Goal: Task Accomplishment & Management: Manage account settings

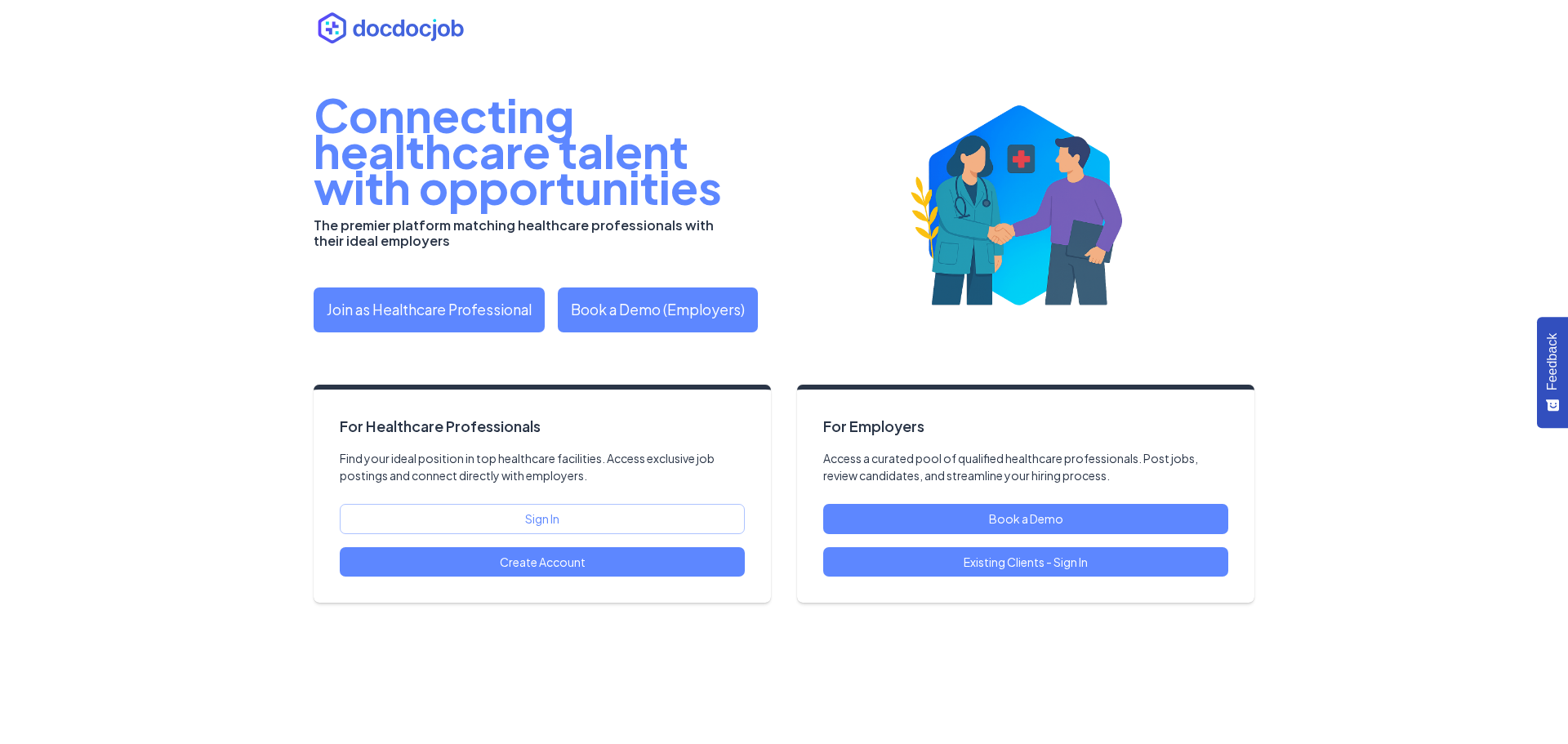
click at [1016, 566] on link "Existing Clients - Sign In" at bounding box center [1026, 562] width 405 height 31
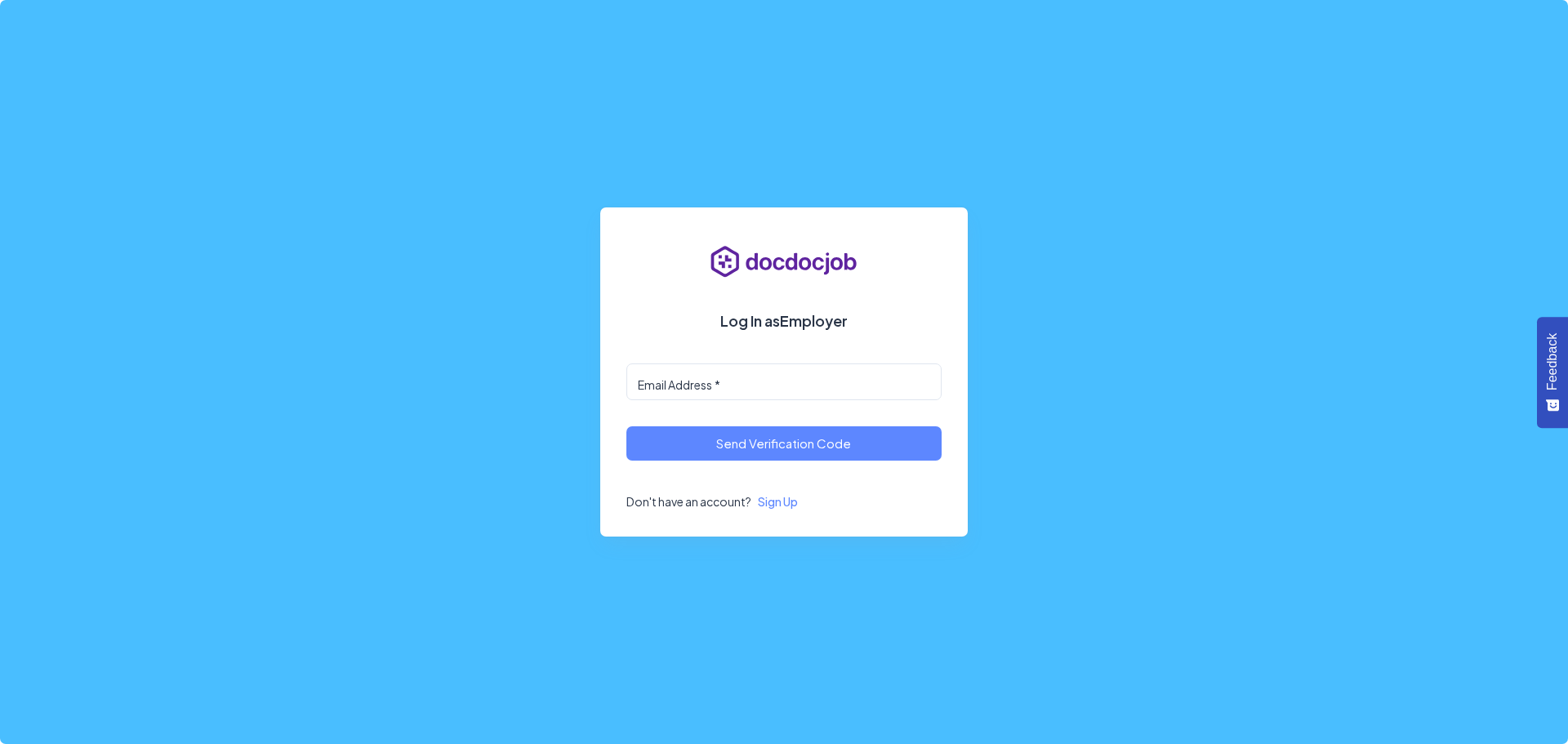
click at [711, 378] on input "Email Address   *" at bounding box center [784, 381] width 315 height 36
paste input "**********"
drag, startPoint x: 669, startPoint y: 380, endPoint x: 531, endPoint y: 374, distance: 138.1
click at [531, 374] on div "**********" at bounding box center [783, 372] width 514 height 719
type input "**********"
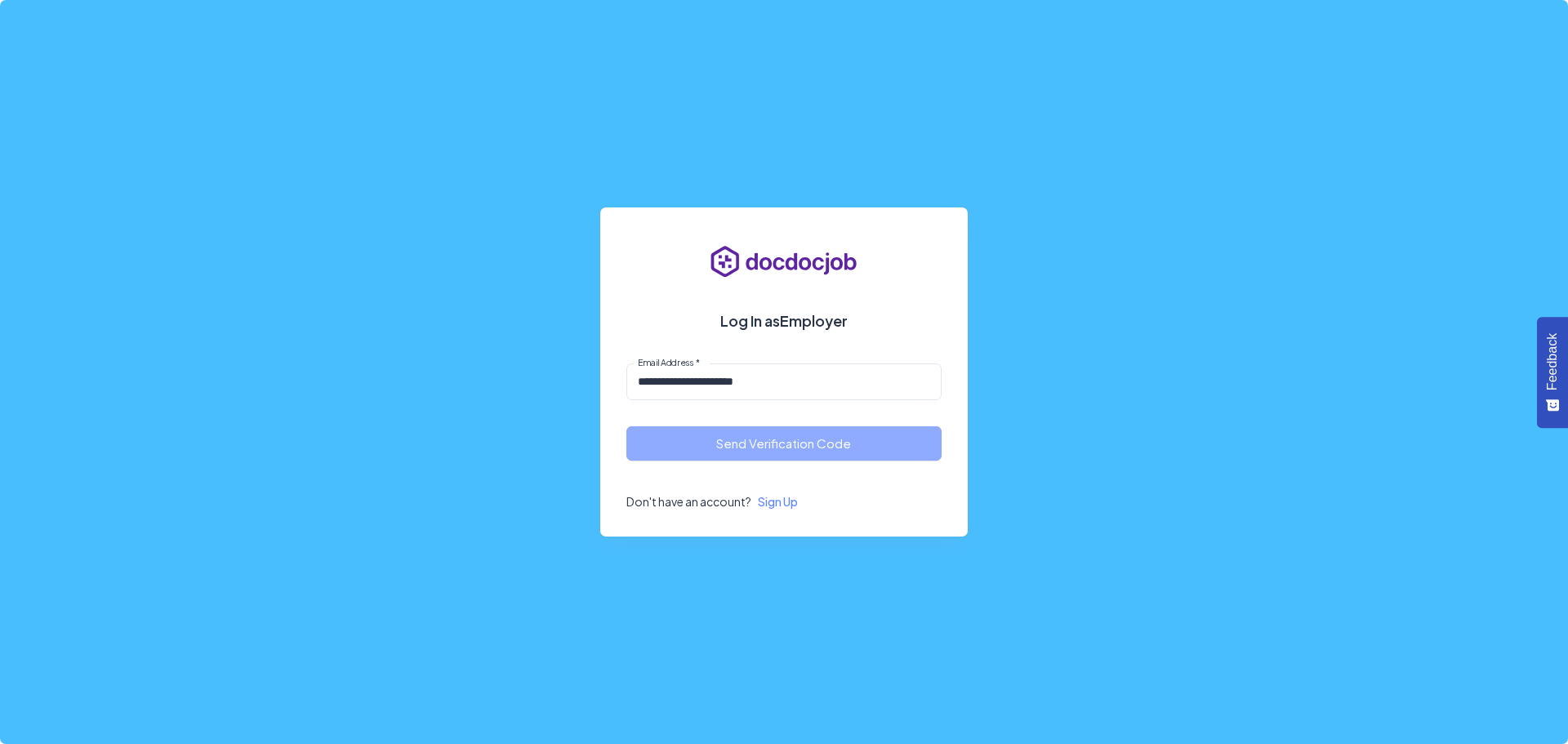
click at [801, 440] on button "Send Verification Code" at bounding box center [784, 443] width 315 height 34
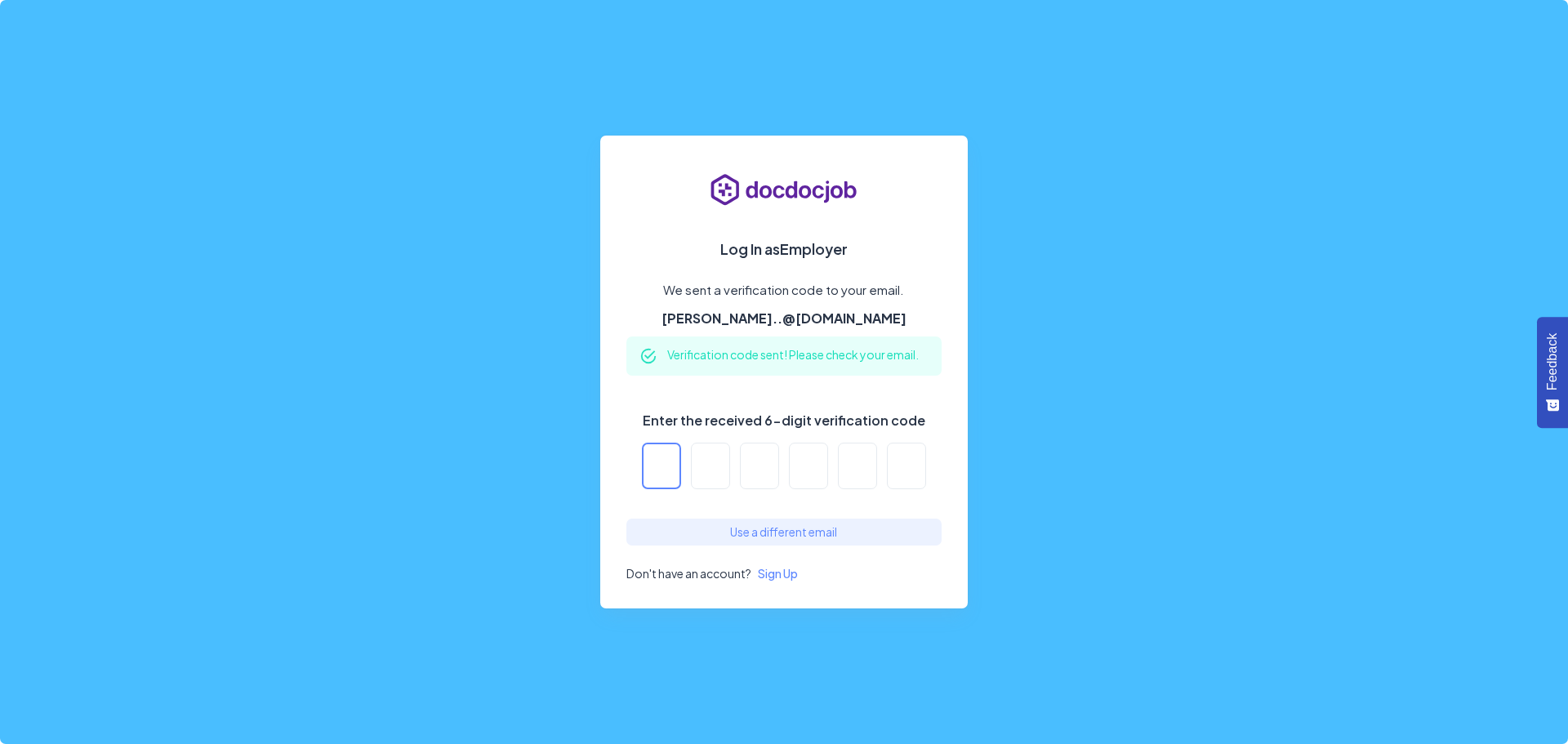
click at [668, 471] on input "Enter the received 6-digit verification code" at bounding box center [661, 465] width 39 height 47
paste input "******"
type input "*"
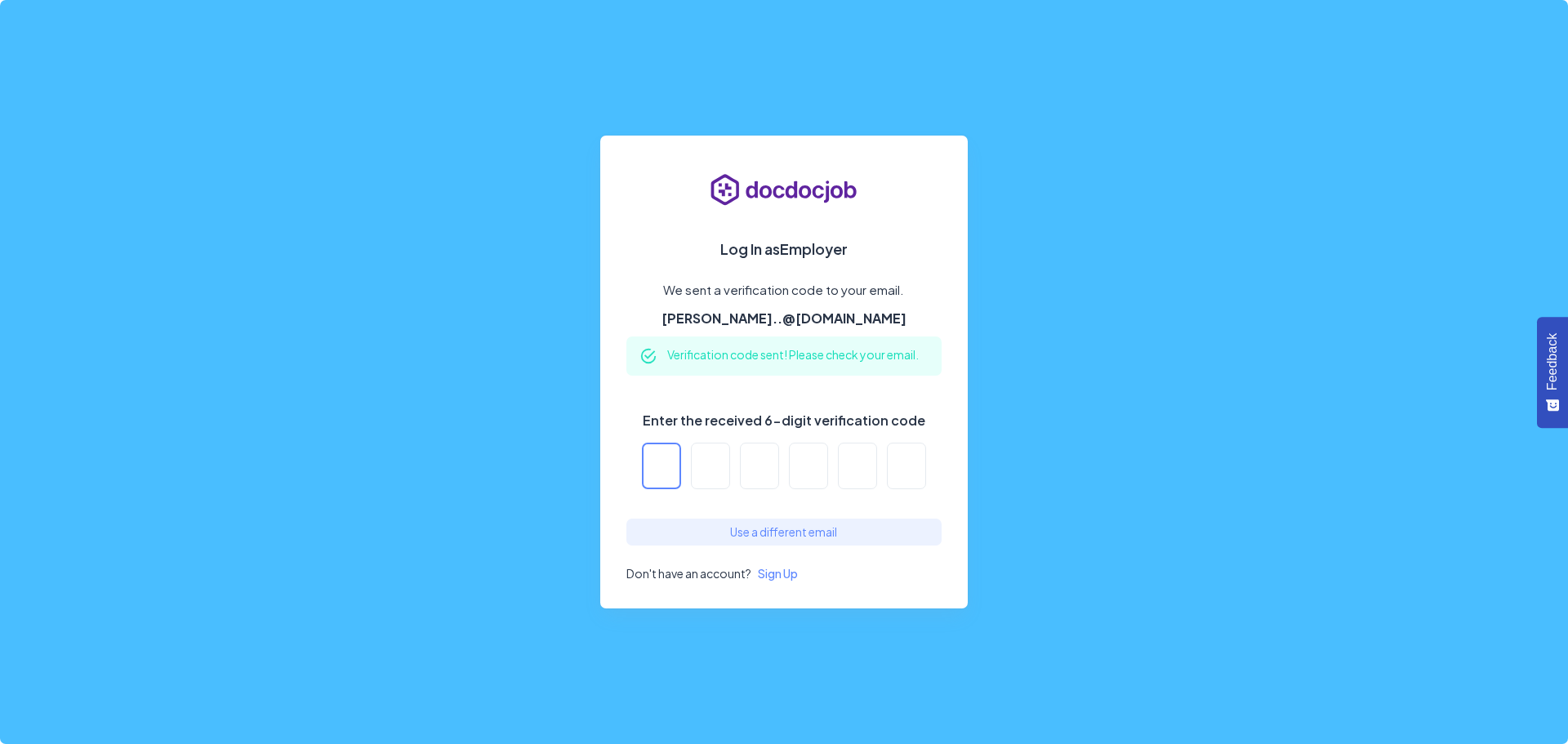
type input "*"
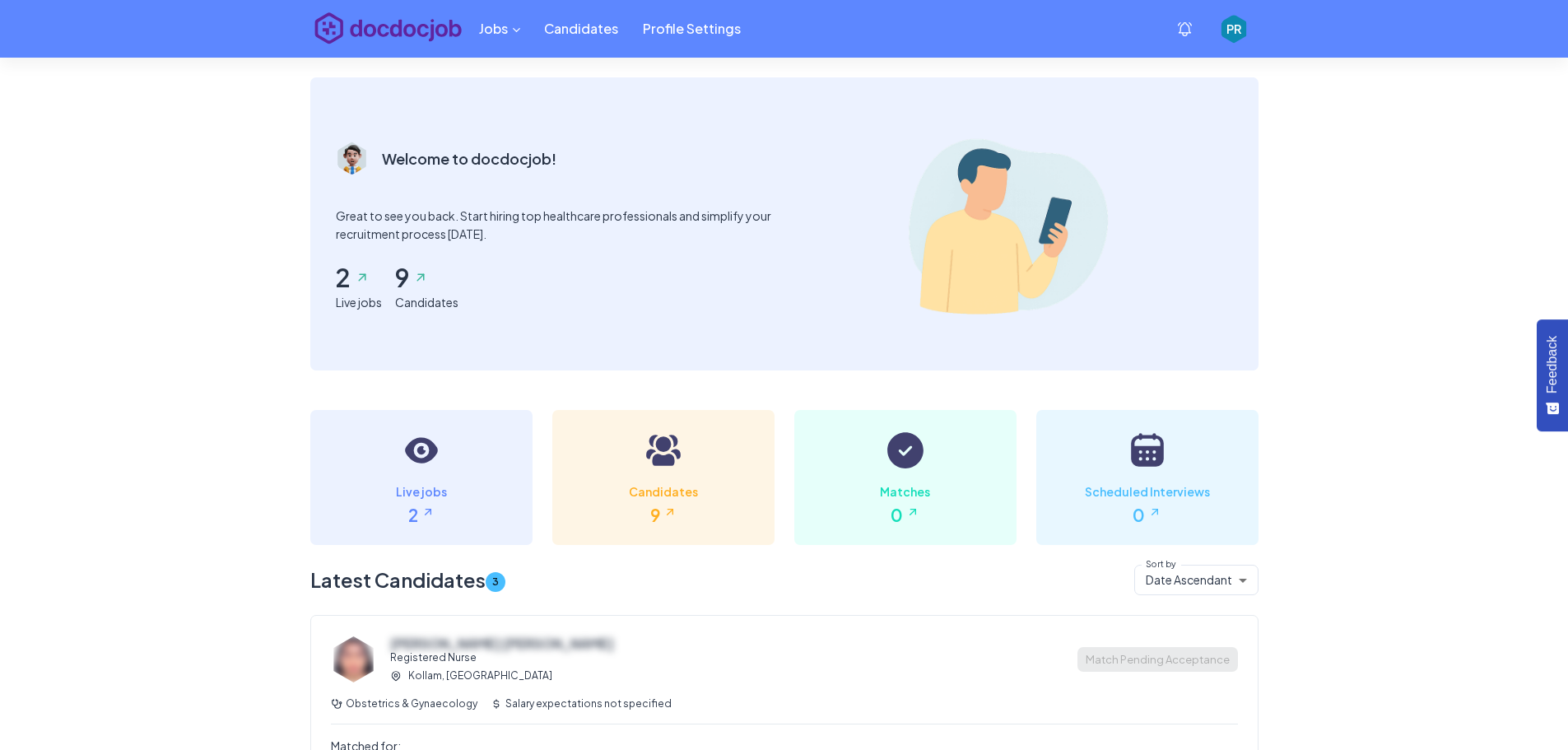
click at [525, 29] on button "Jobs" at bounding box center [499, 28] width 65 height 32
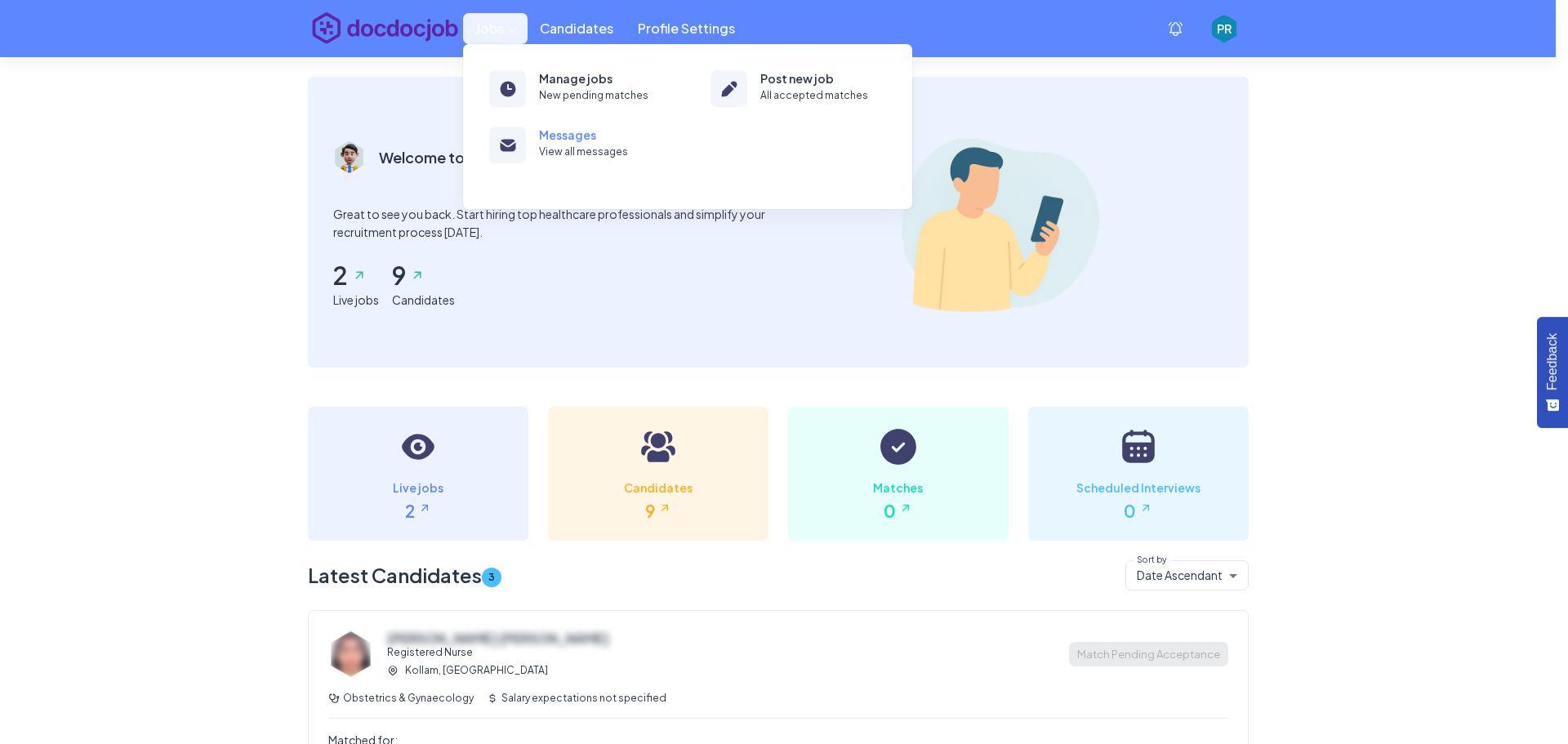
click at [576, 155] on h6 "View all messages" at bounding box center [637, 152] width 196 height 15
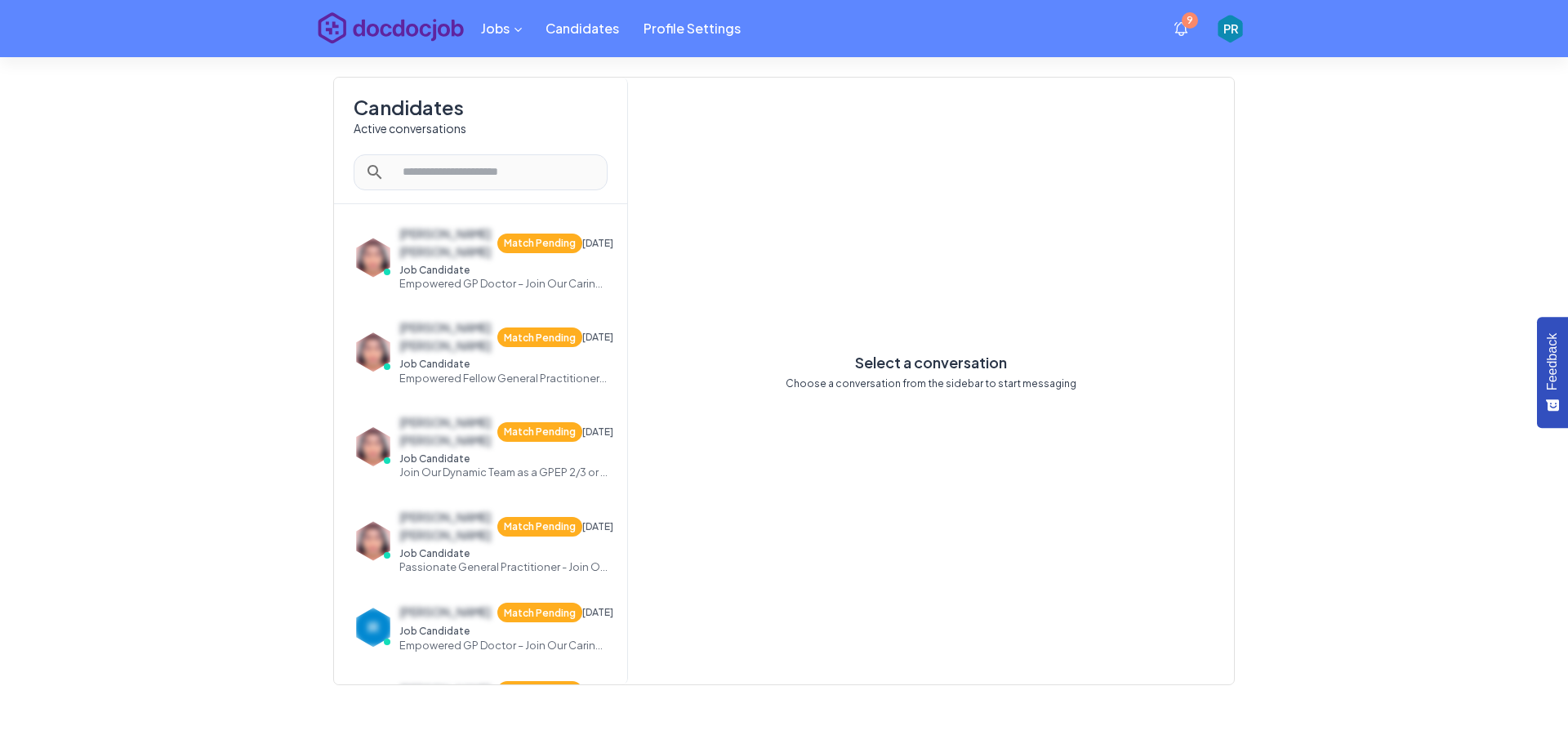
click at [1171, 27] on button "9" at bounding box center [1181, 29] width 37 height 37
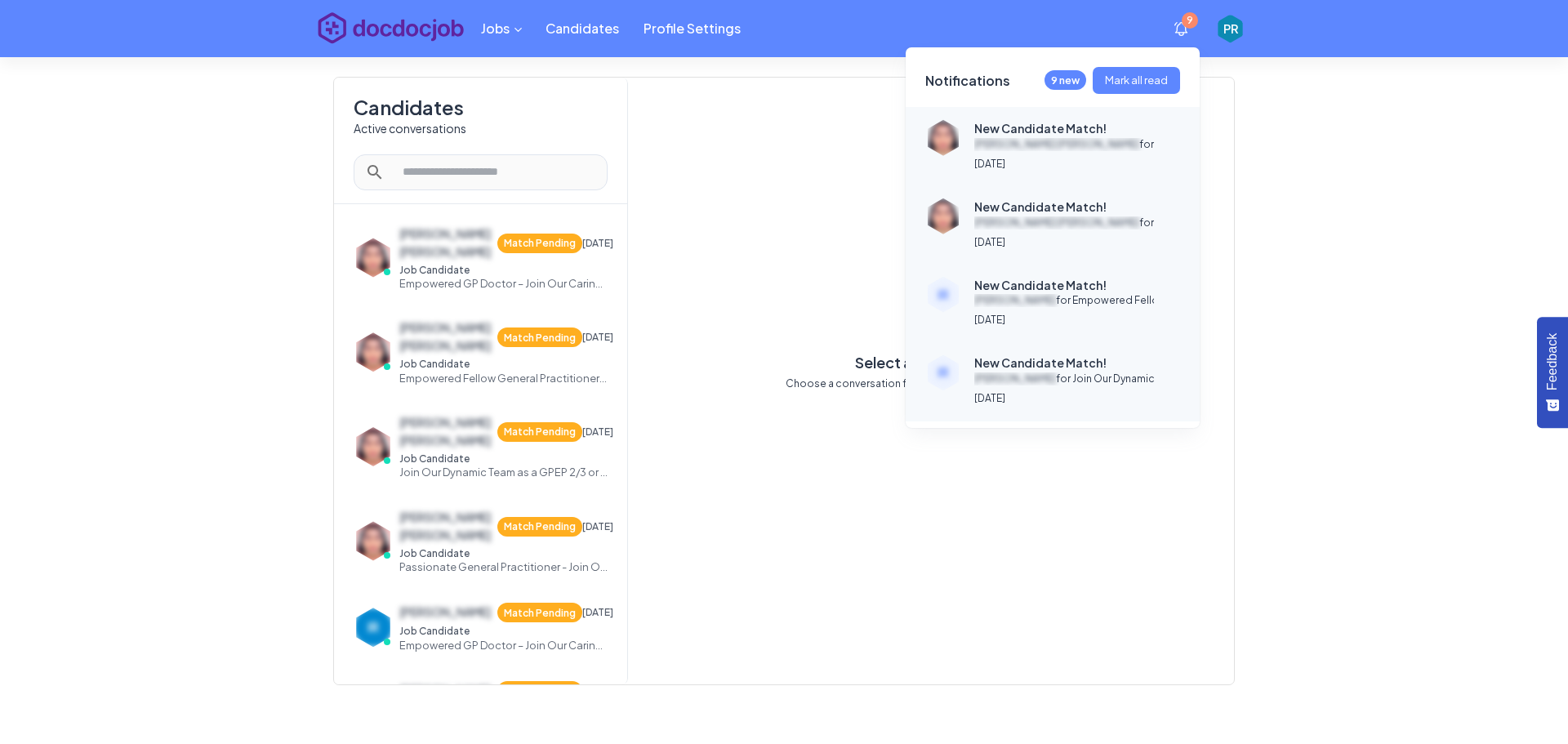
click at [1137, 76] on button "Mark all read" at bounding box center [1136, 81] width 87 height 27
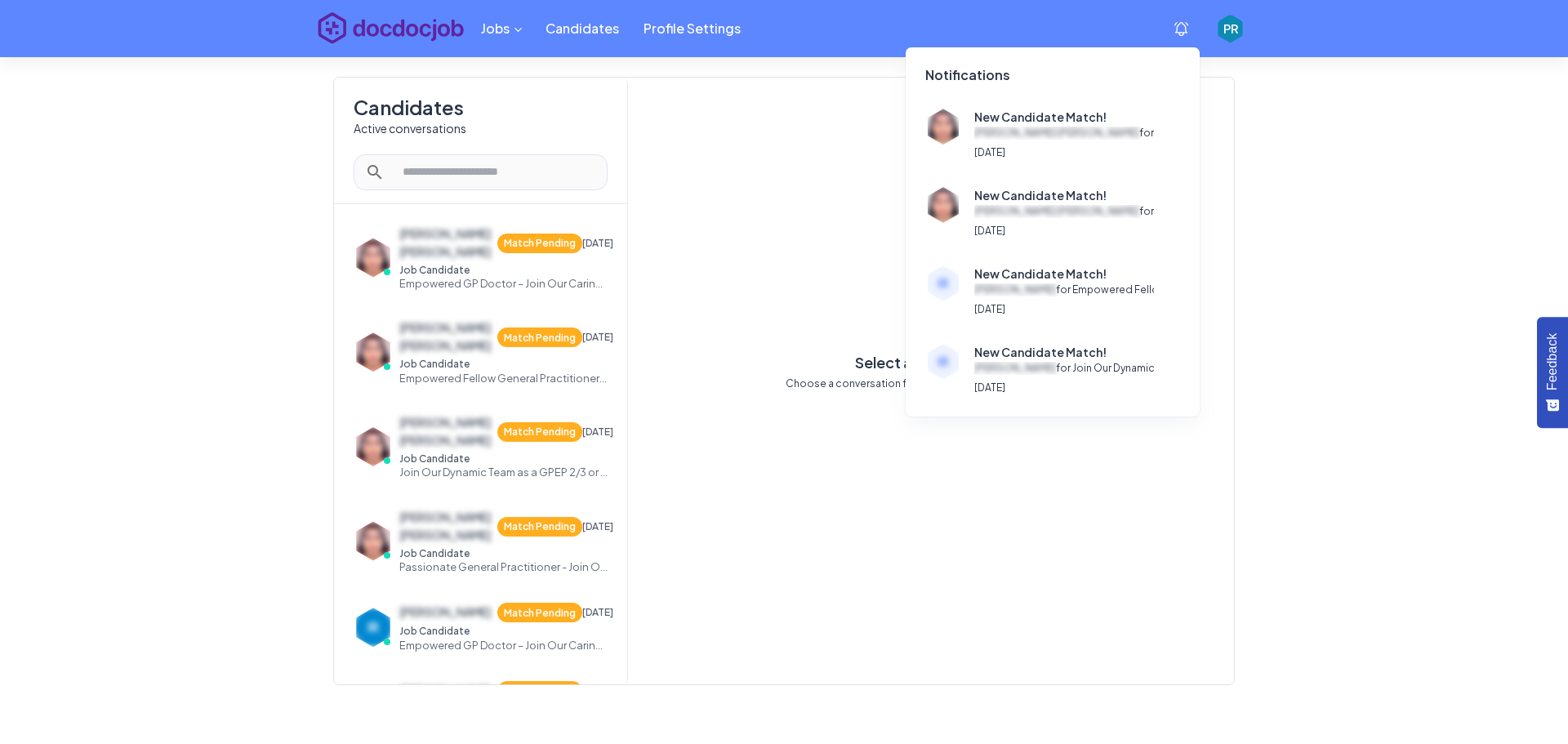
click at [1343, 104] on div at bounding box center [784, 372] width 1568 height 744
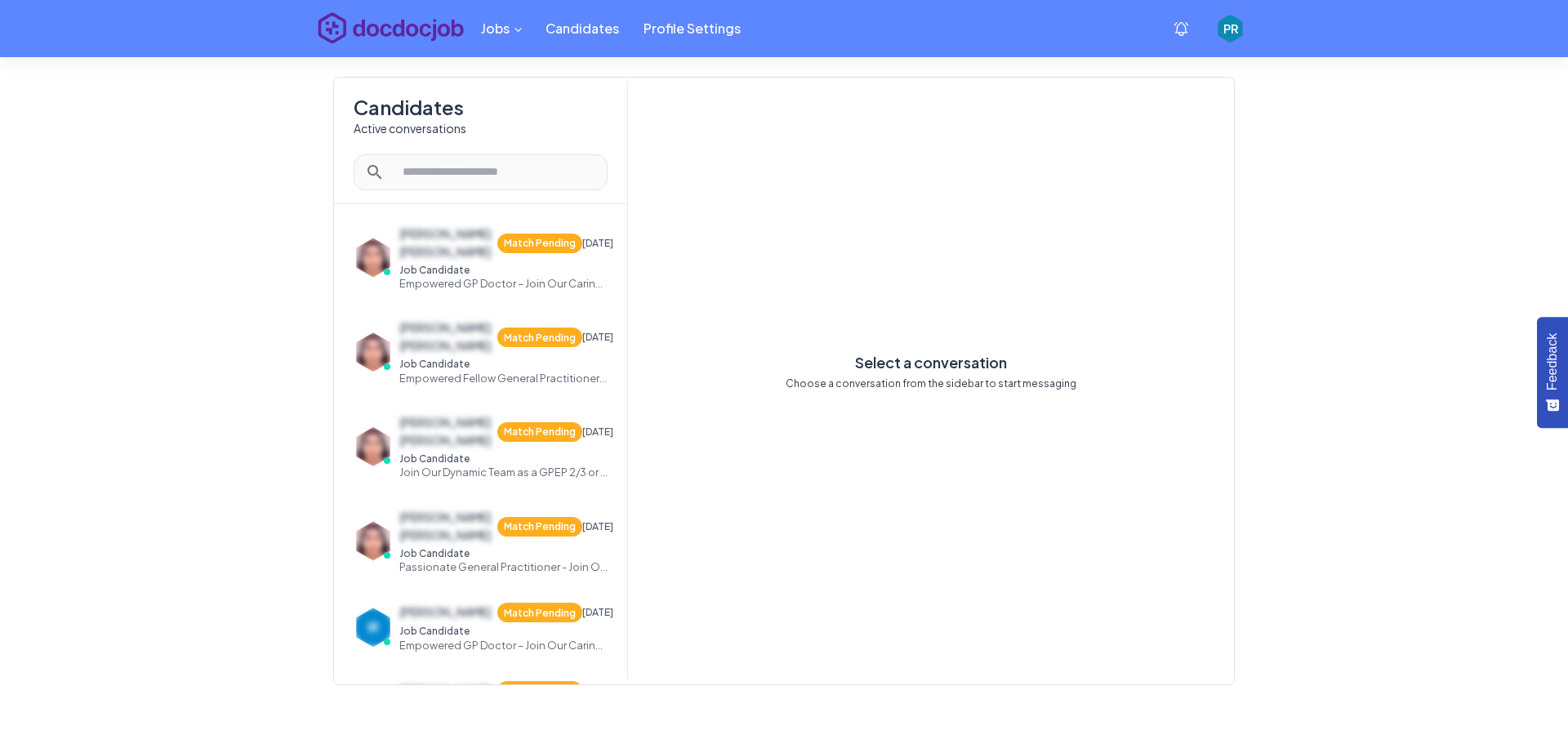
drag, startPoint x: 109, startPoint y: 81, endPoint x: 78, endPoint y: 54, distance: 41.1
click at [78, 54] on div "Jobs Candidates Profile Settings 0 PR Candidates Active conversations ​ ​ [PERS…" at bounding box center [784, 372] width 1568 height 744
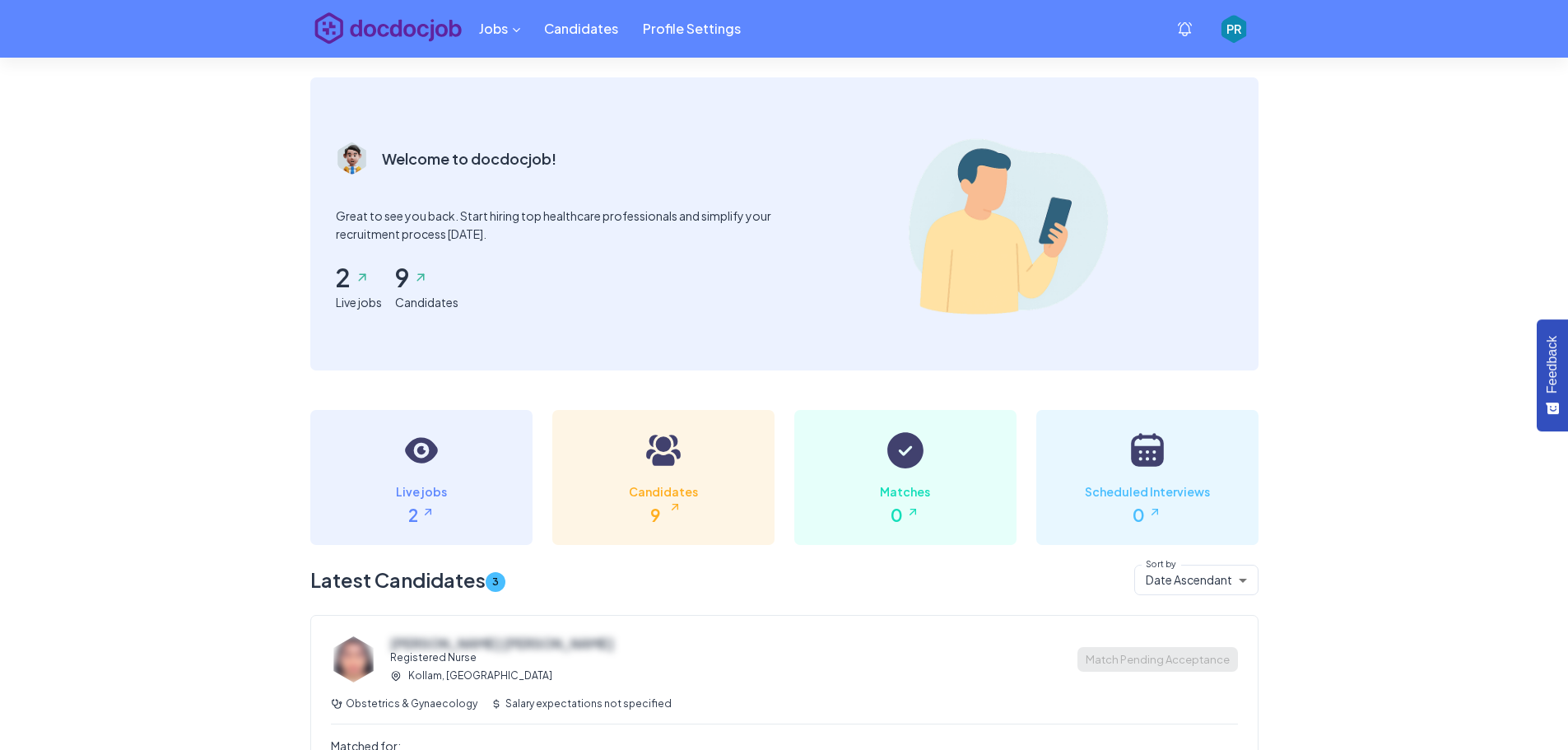
click at [676, 483] on h6 "Candidates" at bounding box center [664, 492] width 183 height 21
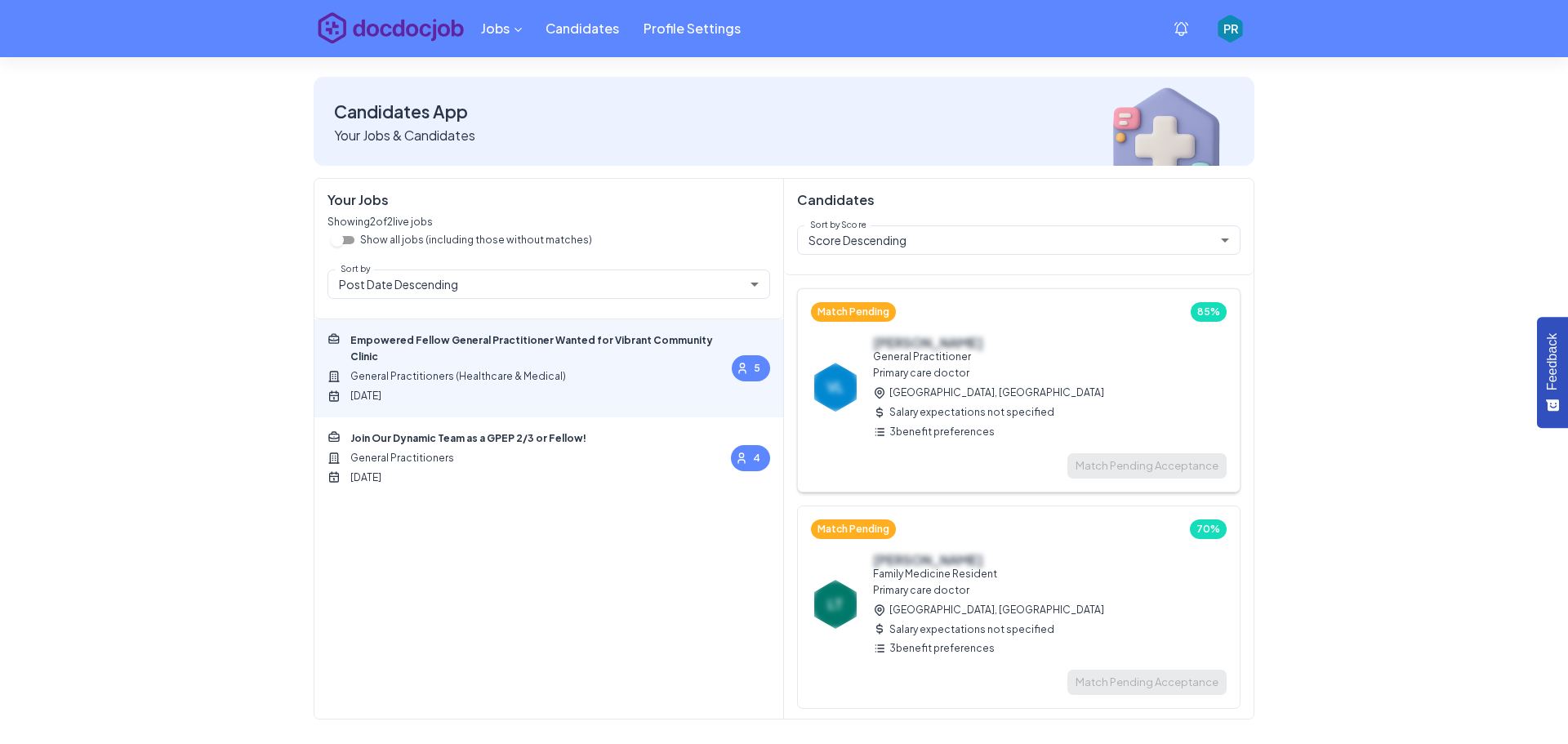
click at [1019, 372] on div "[PERSON_NAME] General Practitioner Primary care doctor Orange, [GEOGRAPHIC_DATA…" at bounding box center [988, 387] width 231 height 105
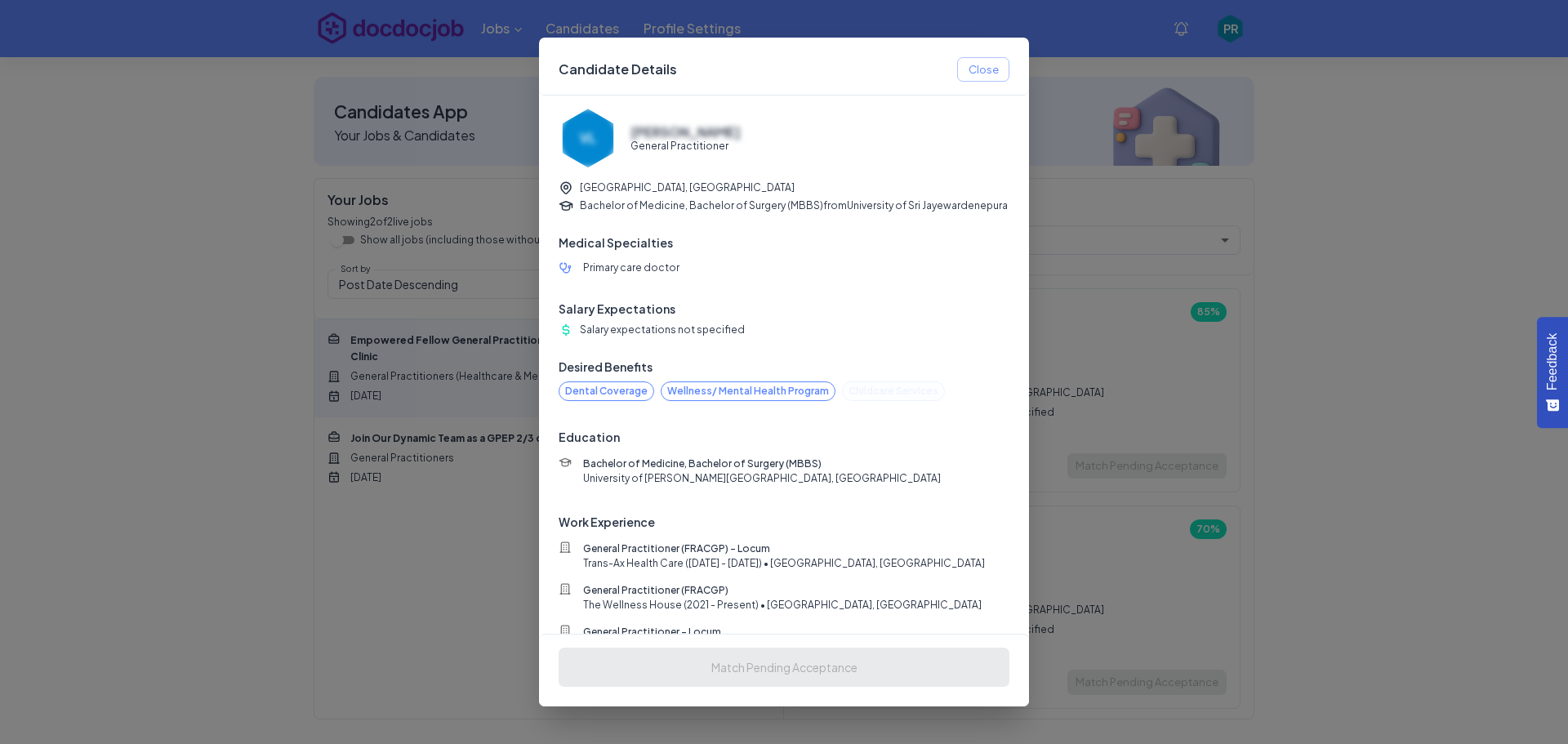
scroll to position [65, 0]
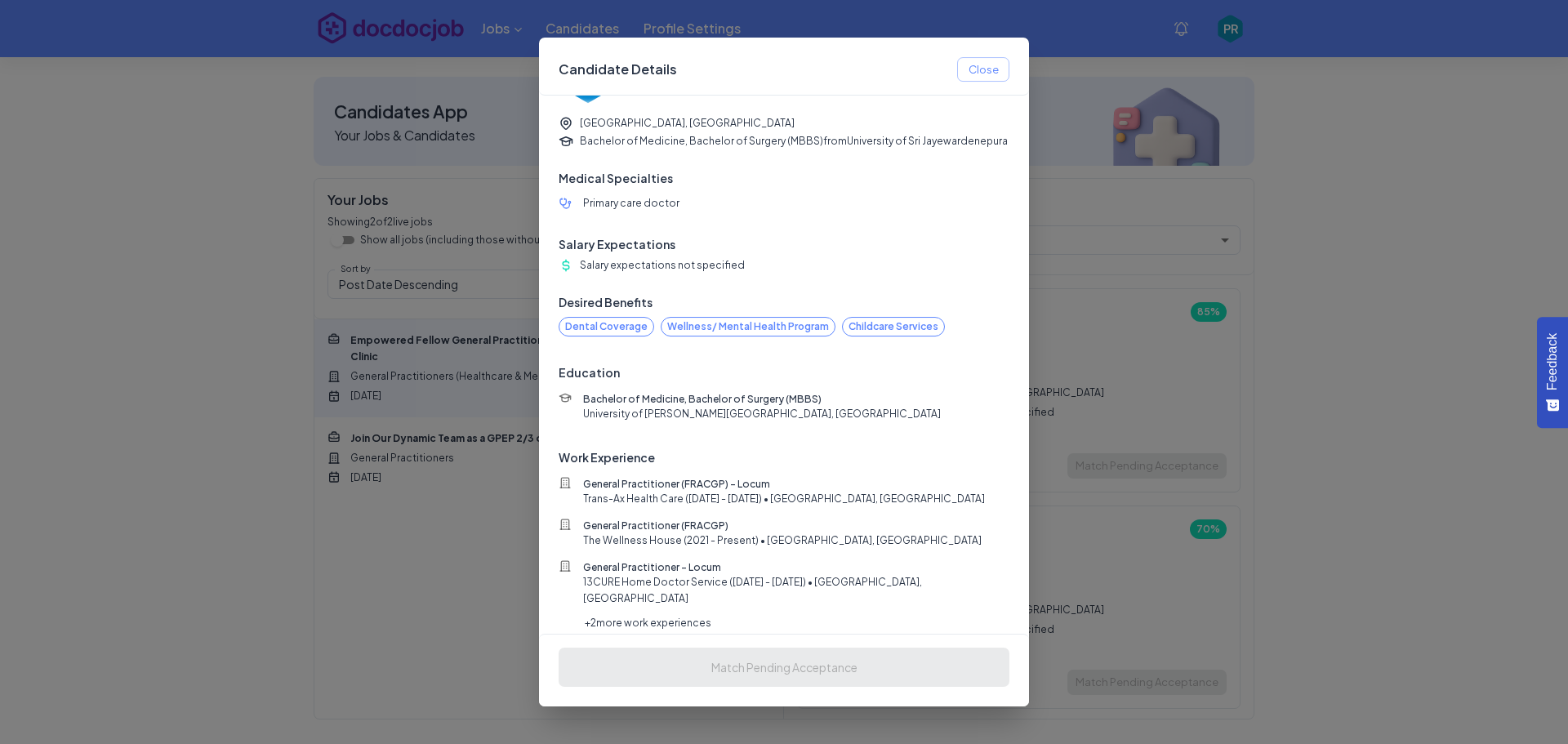
drag, startPoint x: 660, startPoint y: 609, endPoint x: 552, endPoint y: 604, distance: 108.1
click at [655, 617] on span "+ 2 more work experiences" at bounding box center [648, 623] width 126 height 12
click at [594, 617] on span "+ 2 more work experiences" at bounding box center [648, 623] width 126 height 12
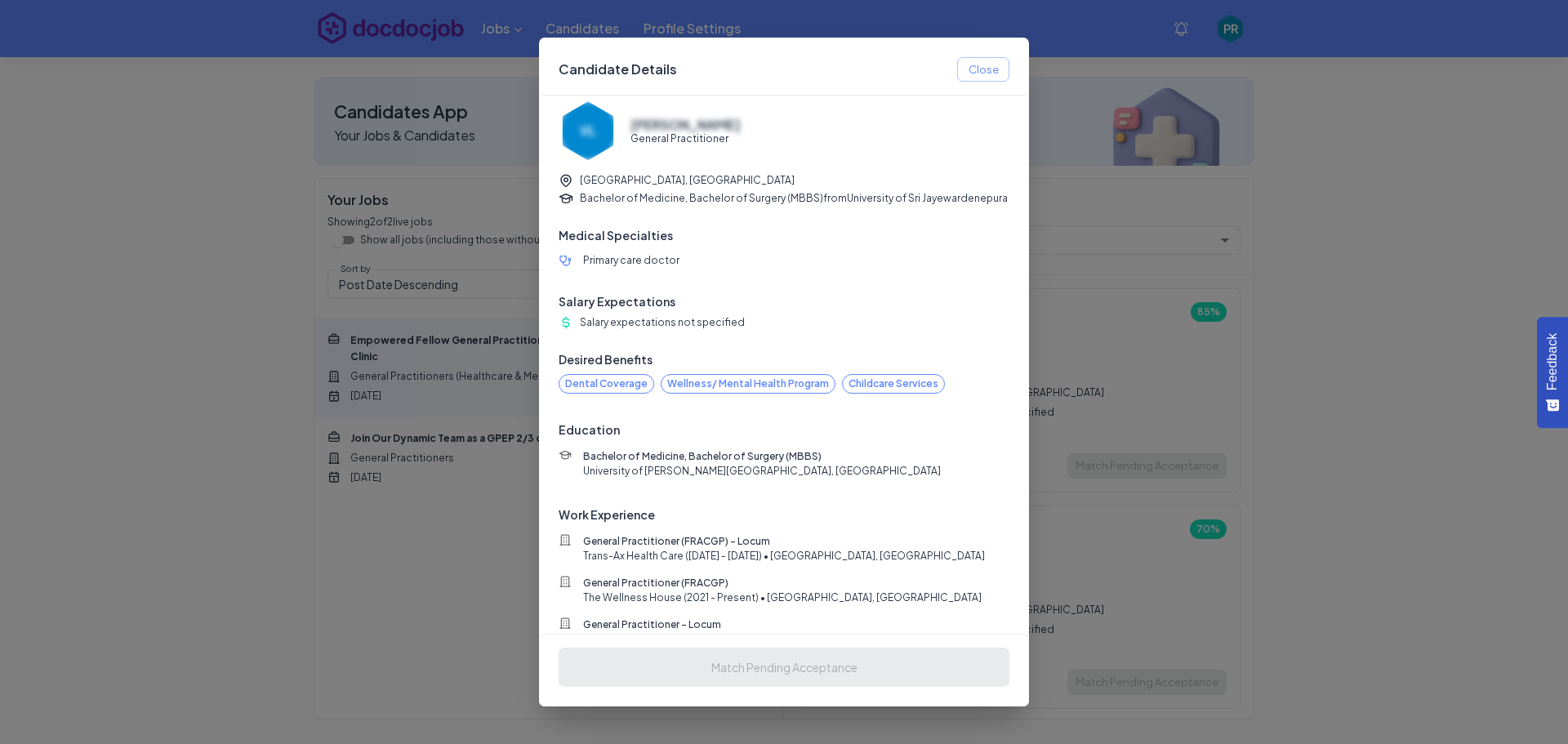
scroll to position [0, 0]
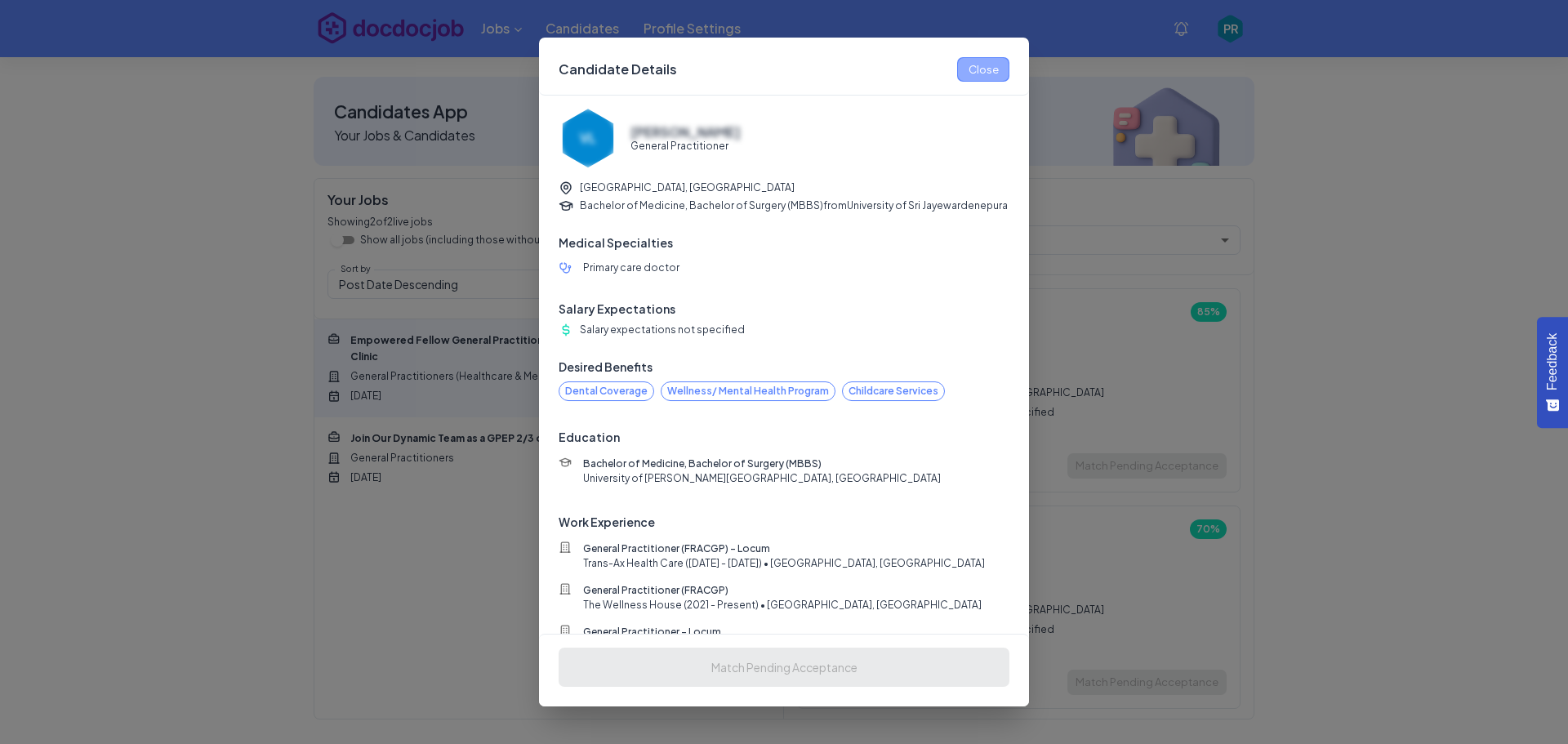
click at [987, 75] on button "Close" at bounding box center [983, 70] width 53 height 25
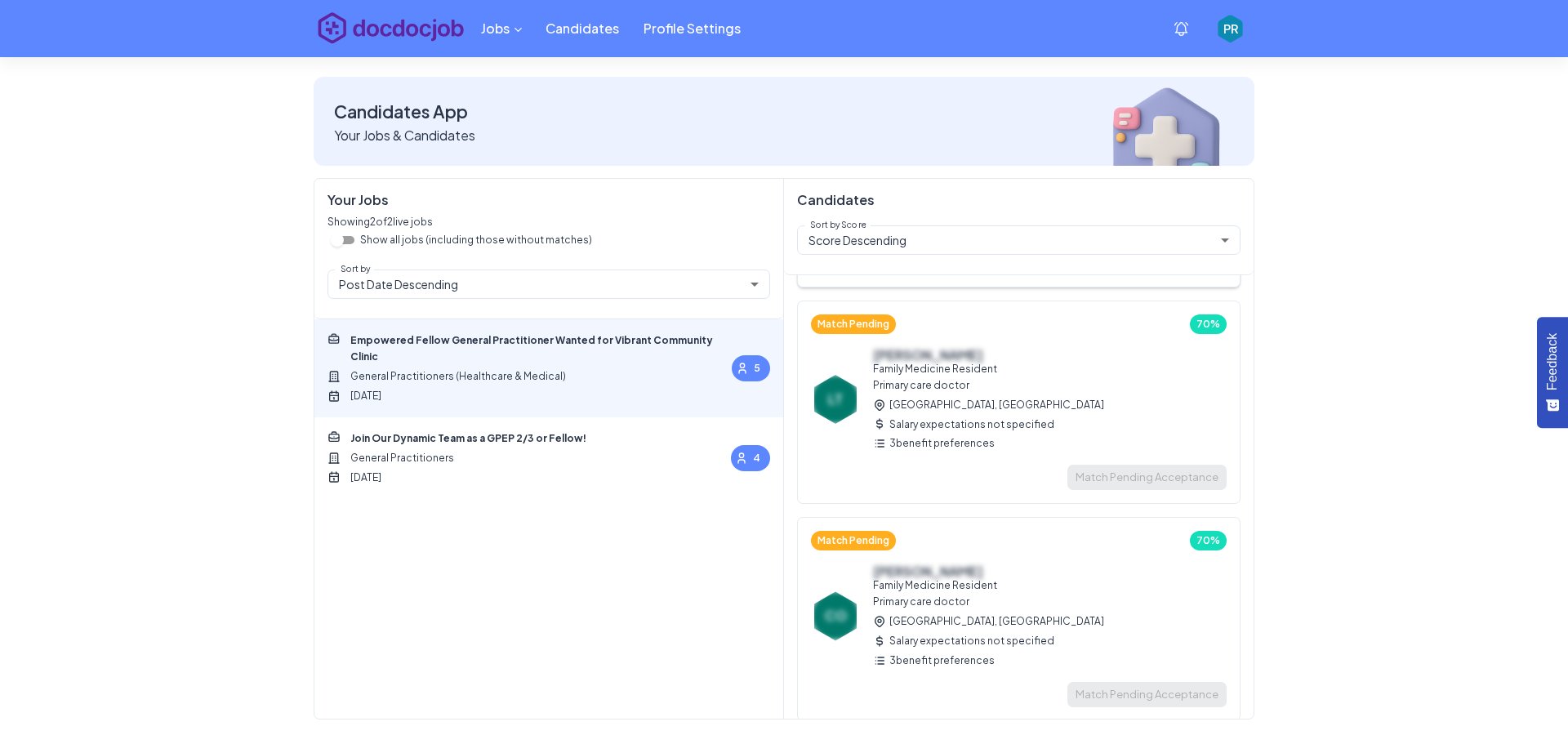
scroll to position [245, 0]
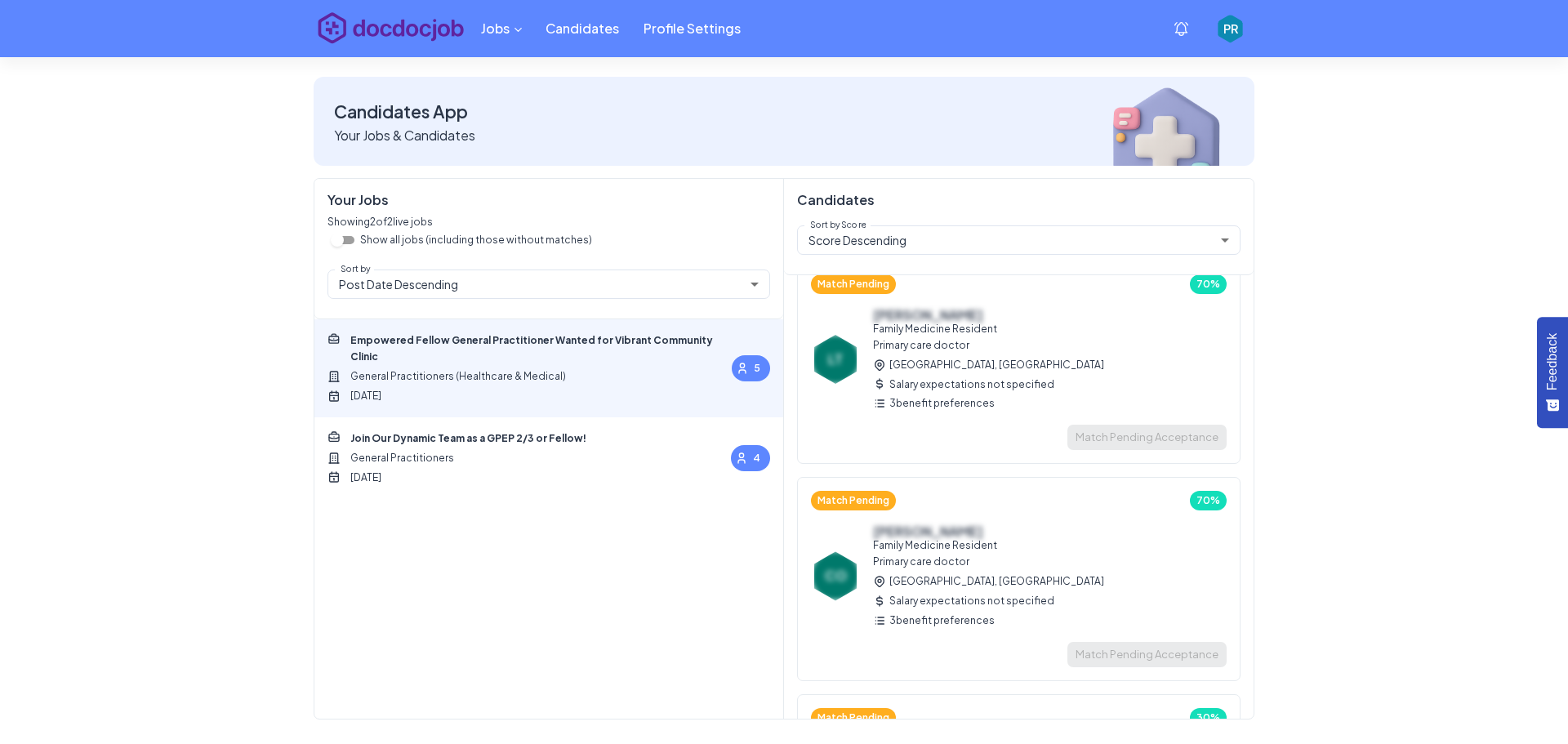
click at [604, 444] on div "Join Our Dynamic Team as a GPEP 2/3 or Fellow! General Practitioners [DATE] 4" at bounding box center [548, 458] width 442 height 55
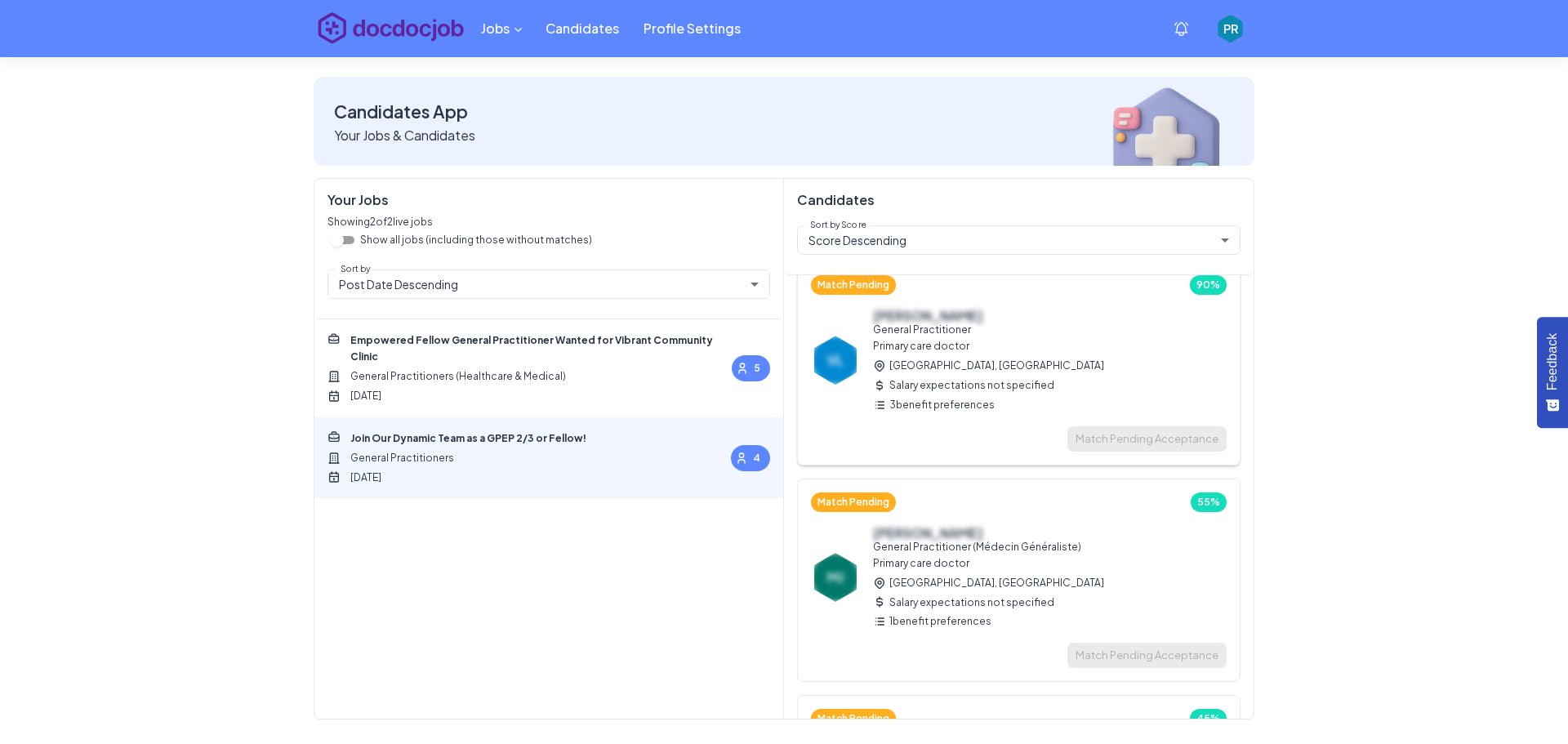
scroll to position [0, 0]
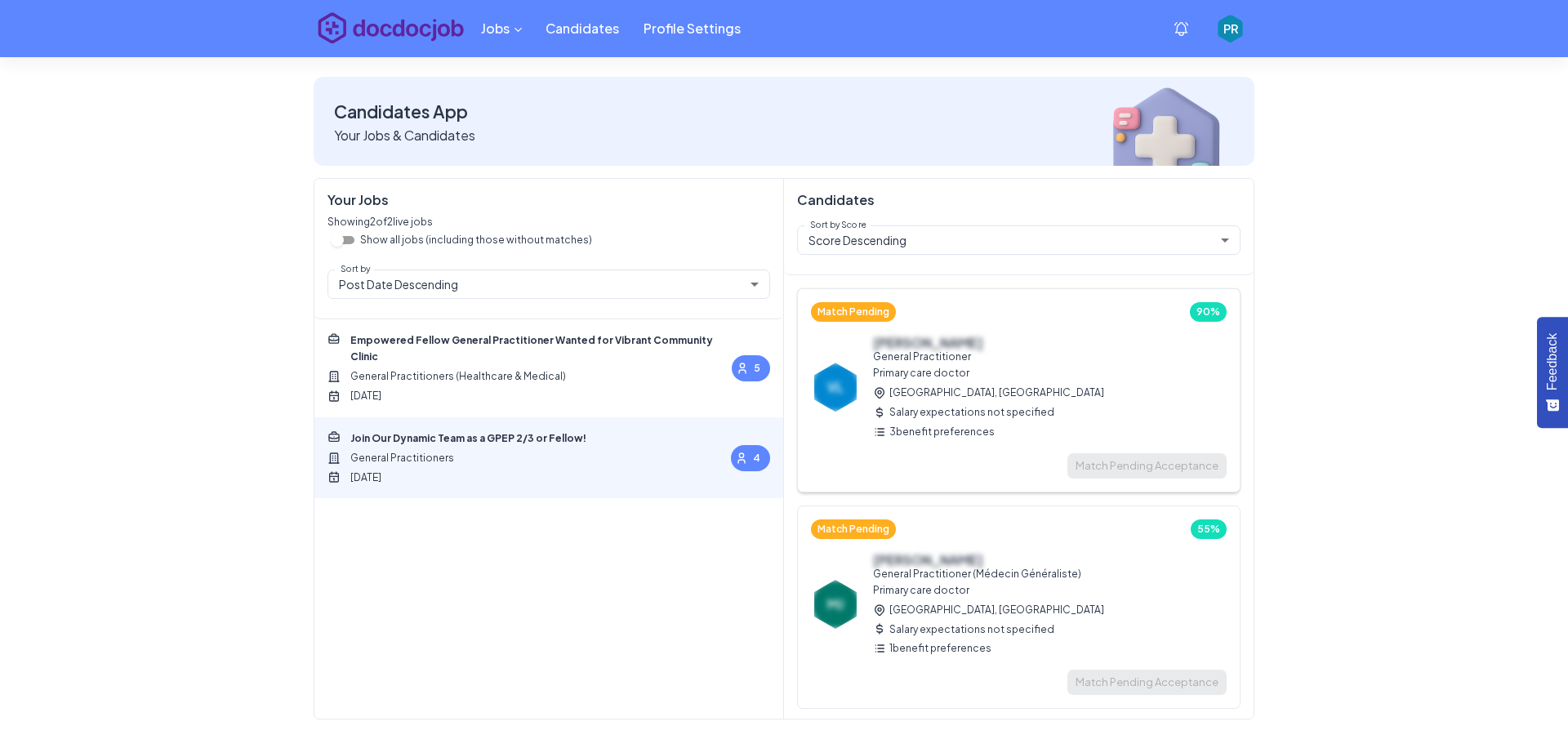
click at [1065, 392] on div "VL [PERSON_NAME] General Practitioner Primary care doctor Orange, [GEOGRAPHIC_D…" at bounding box center [1019, 387] width 416 height 105
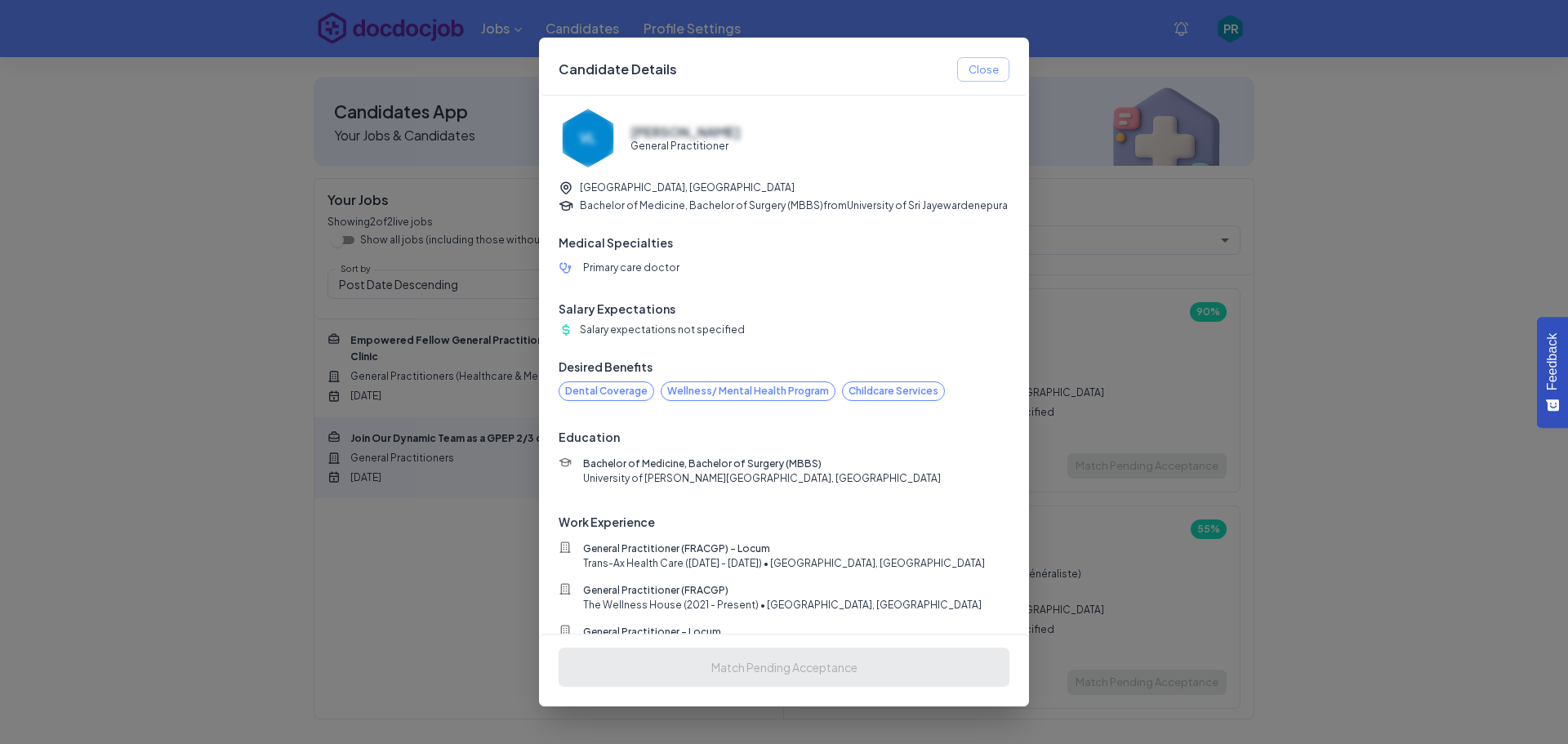
click at [806, 210] on p "Bachelor of Medicine, Bachelor of Surgery (MBBS) from [GEOGRAPHIC_DATA]" at bounding box center [794, 206] width 428 height 13
drag, startPoint x: 1003, startPoint y: 206, endPoint x: 580, endPoint y: 204, distance: 423.0
click at [580, 204] on div "VL [PERSON_NAME] General Practitioner [GEOGRAPHIC_DATA], [GEOGRAPHIC_DATA] Bach…" at bounding box center [784, 365] width 490 height 538
click at [744, 194] on div "[GEOGRAPHIC_DATA], [GEOGRAPHIC_DATA]" at bounding box center [784, 188] width 451 height 14
drag, startPoint x: 762, startPoint y: 202, endPoint x: 992, endPoint y: 215, distance: 230.4
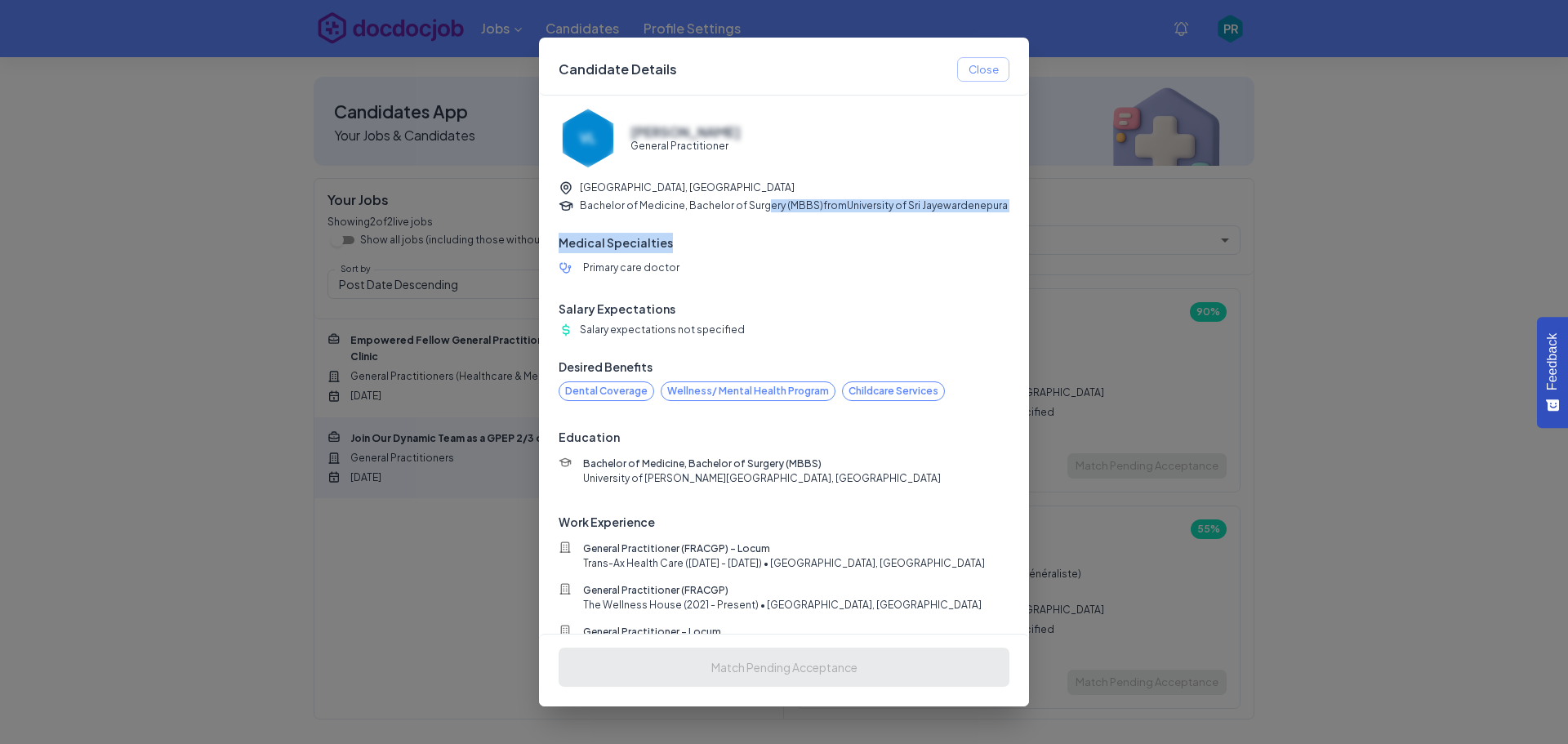
click at [992, 215] on div "VL [PERSON_NAME] General Practitioner [GEOGRAPHIC_DATA], [GEOGRAPHIC_DATA] Bach…" at bounding box center [784, 402] width 451 height 587
click at [923, 258] on li "Primary care doctor" at bounding box center [784, 268] width 451 height 22
click at [773, 285] on div "VL [PERSON_NAME] General Practitioner [GEOGRAPHIC_DATA], [GEOGRAPHIC_DATA] Bach…" at bounding box center [784, 402] width 451 height 587
drag, startPoint x: 666, startPoint y: 191, endPoint x: 573, endPoint y: 187, distance: 93.1
click at [573, 187] on div "[GEOGRAPHIC_DATA], [GEOGRAPHIC_DATA]" at bounding box center [784, 188] width 451 height 14
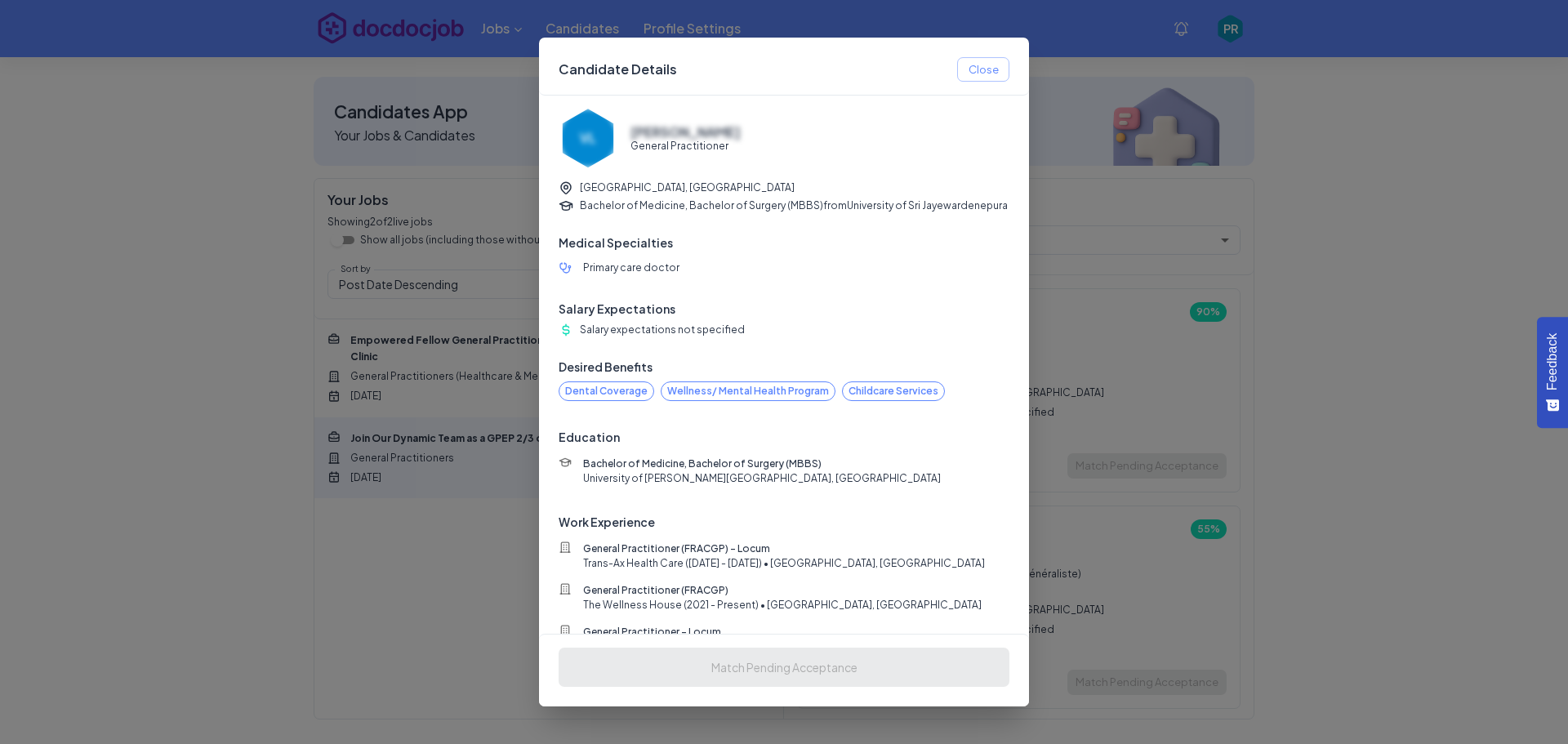
click at [796, 214] on div "VL [PERSON_NAME] General Practitioner [GEOGRAPHIC_DATA], [GEOGRAPHIC_DATA] Bach…" at bounding box center [784, 402] width 451 height 587
drag, startPoint x: 998, startPoint y: 206, endPoint x: 582, endPoint y: 190, distance: 416.3
click at [582, 190] on div "VL [PERSON_NAME] General Practitioner [GEOGRAPHIC_DATA], [GEOGRAPHIC_DATA] Bach…" at bounding box center [784, 365] width 490 height 538
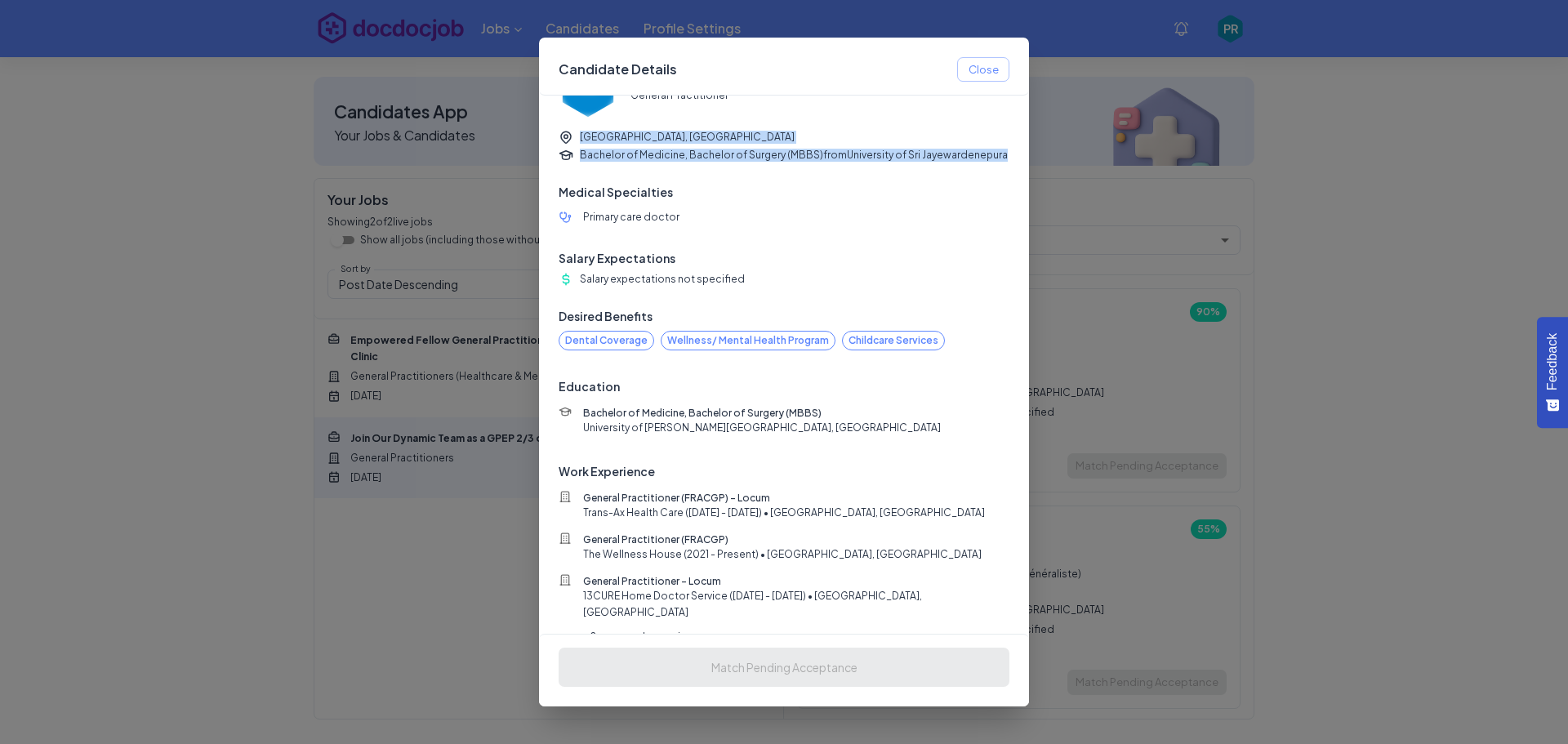
scroll to position [65, 0]
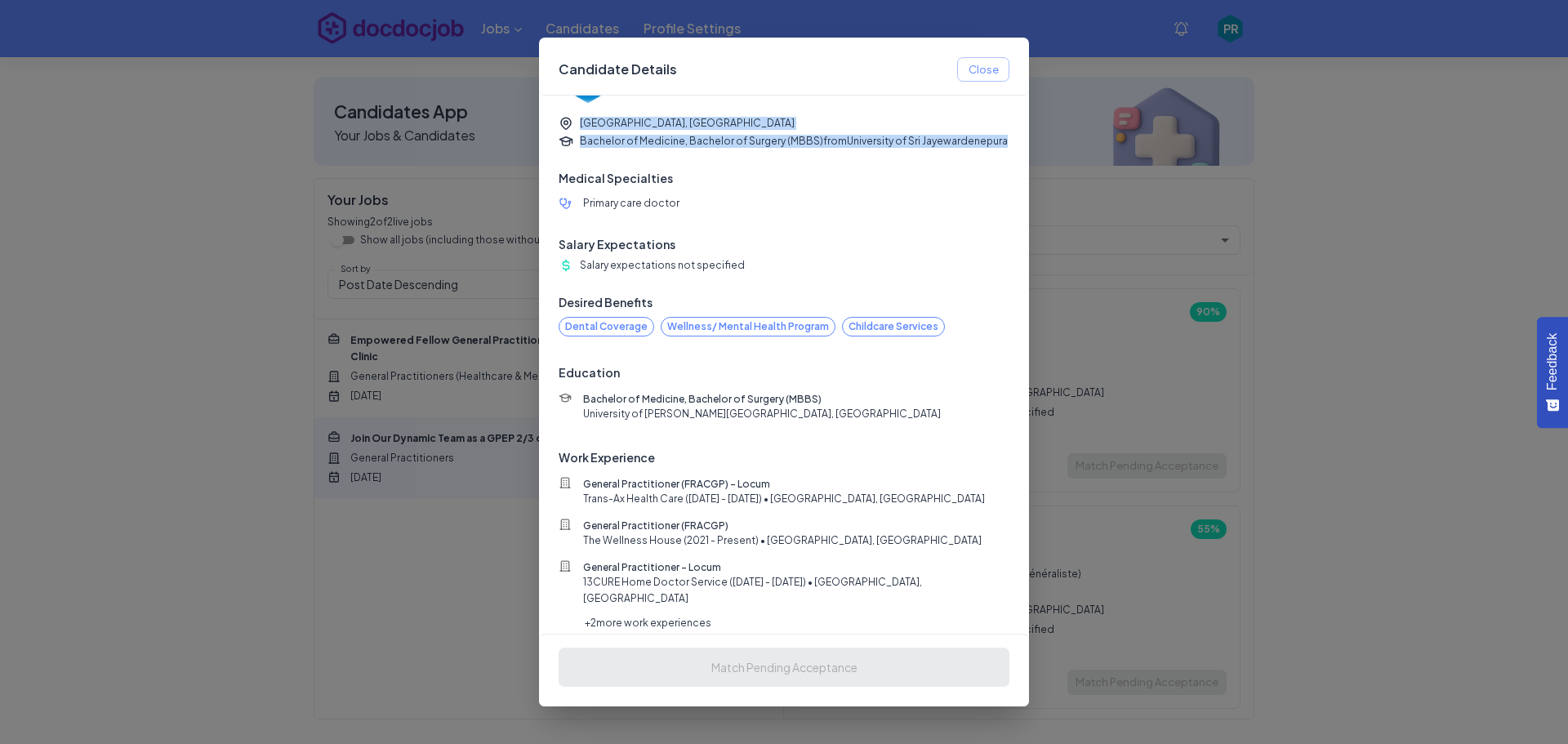
copy div "Orange, [GEOGRAPHIC_DATA] Bachelor of Medicine, Bachelor of Surgery (MBBS) from…"
click at [142, 206] on div at bounding box center [784, 372] width 1568 height 744
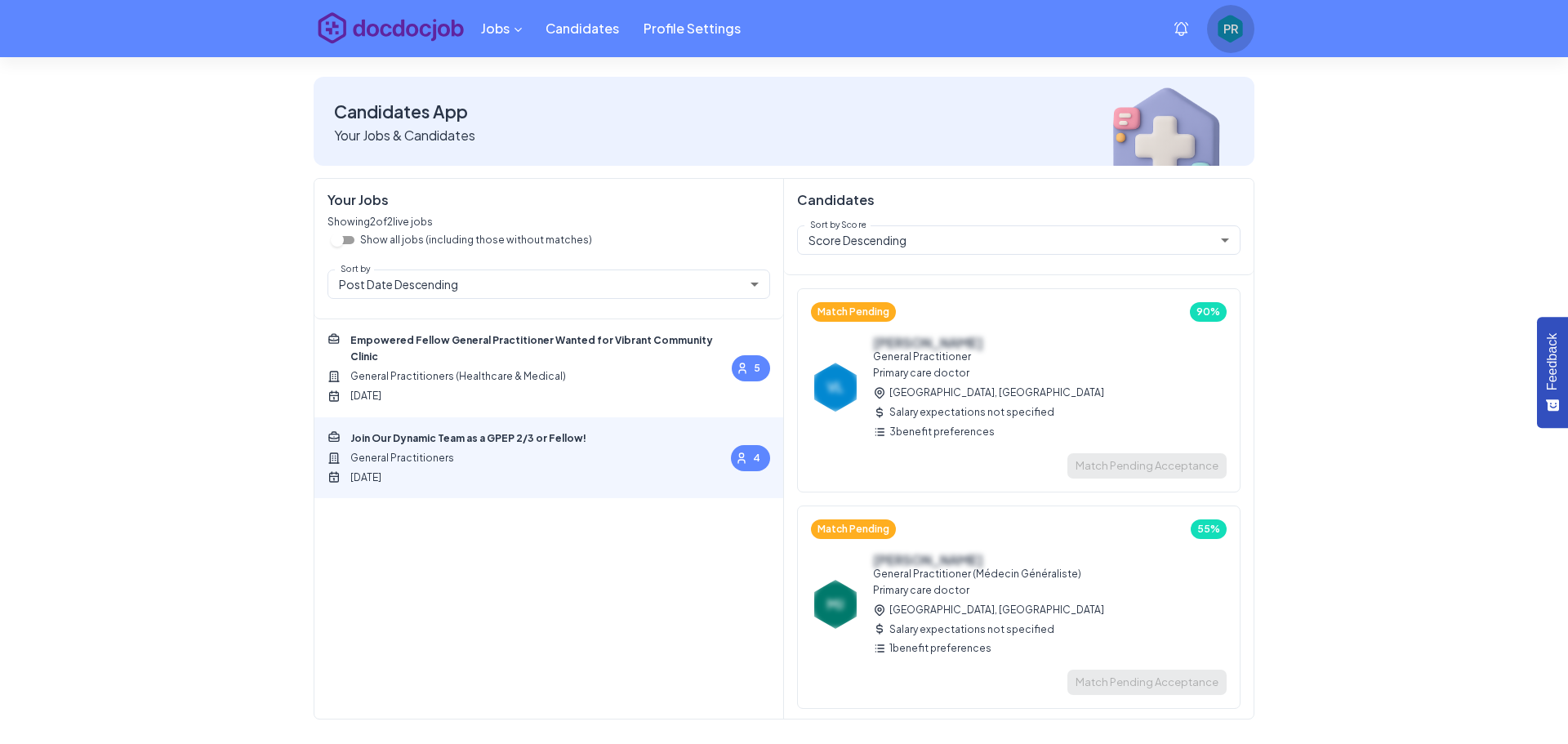
click at [1239, 22] on div "PR" at bounding box center [1230, 29] width 29 height 29
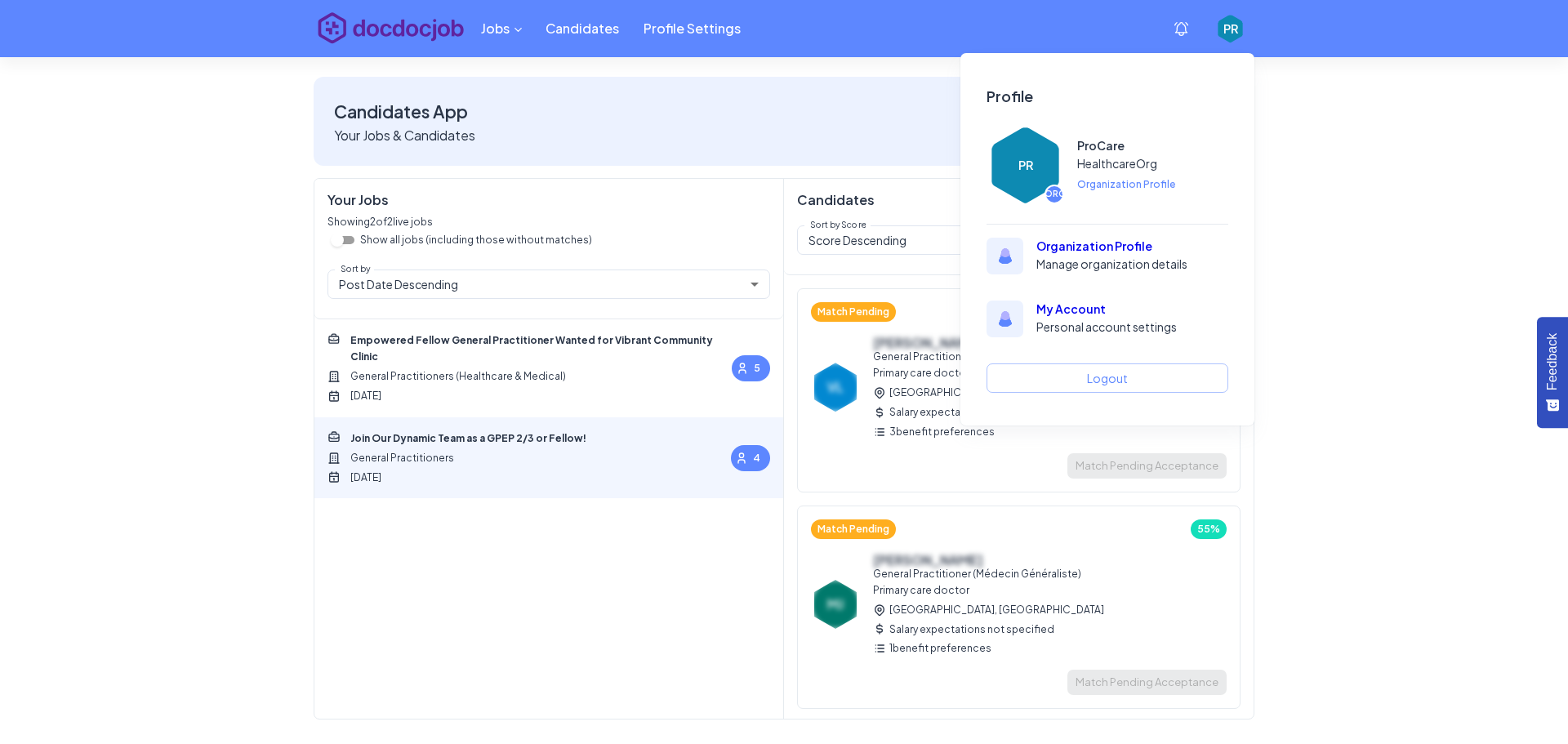
click at [1132, 191] on span "Organization Profile" at bounding box center [1153, 184] width 151 height 16
click at [1127, 183] on span "Organization Profile" at bounding box center [1153, 184] width 151 height 16
click at [1020, 176] on div "PR" at bounding box center [1025, 165] width 77 height 77
click at [1086, 244] on h6 "Organization Profile" at bounding box center [1134, 246] width 196 height 18
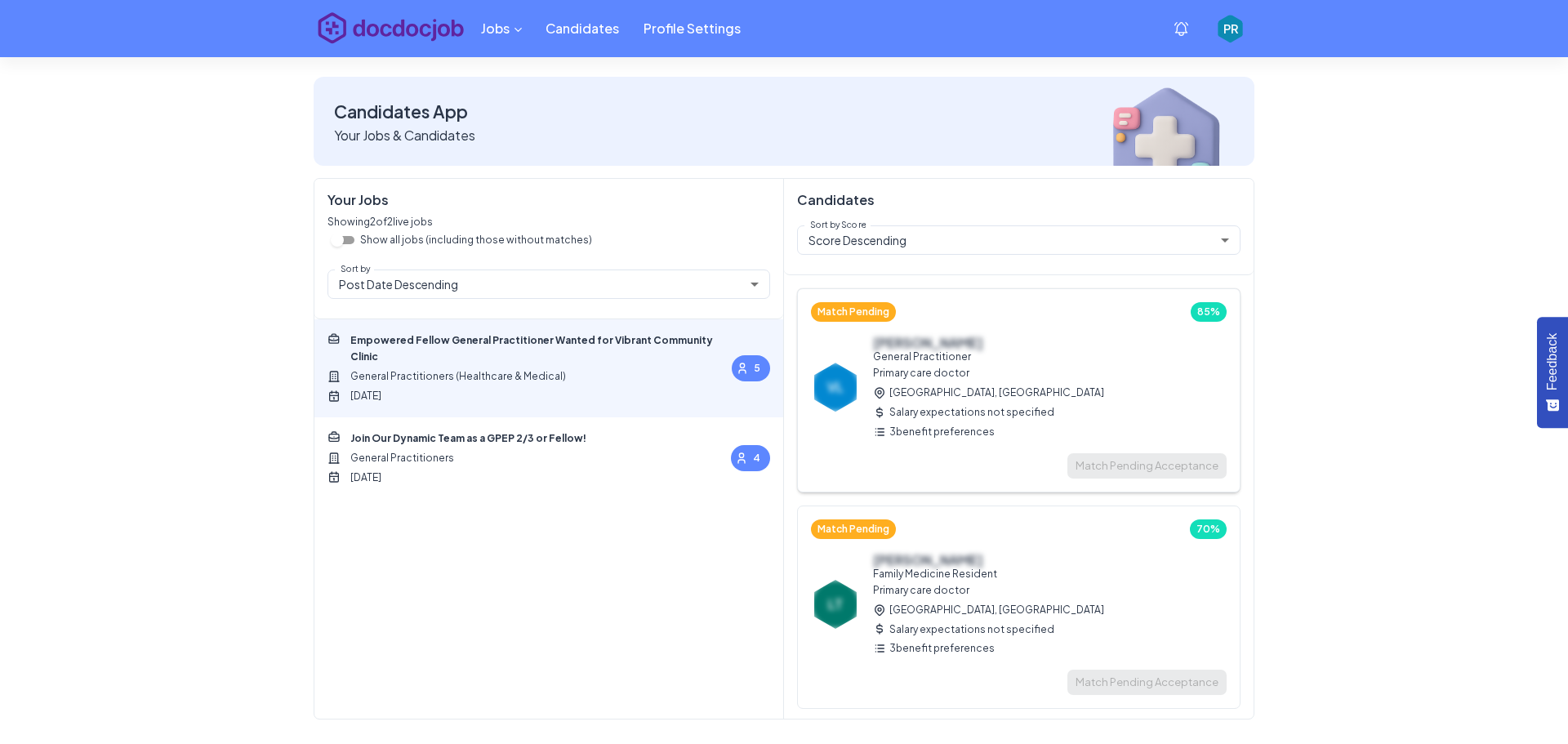
click at [905, 347] on h6 "[PERSON_NAME]" at bounding box center [988, 342] width 231 height 15
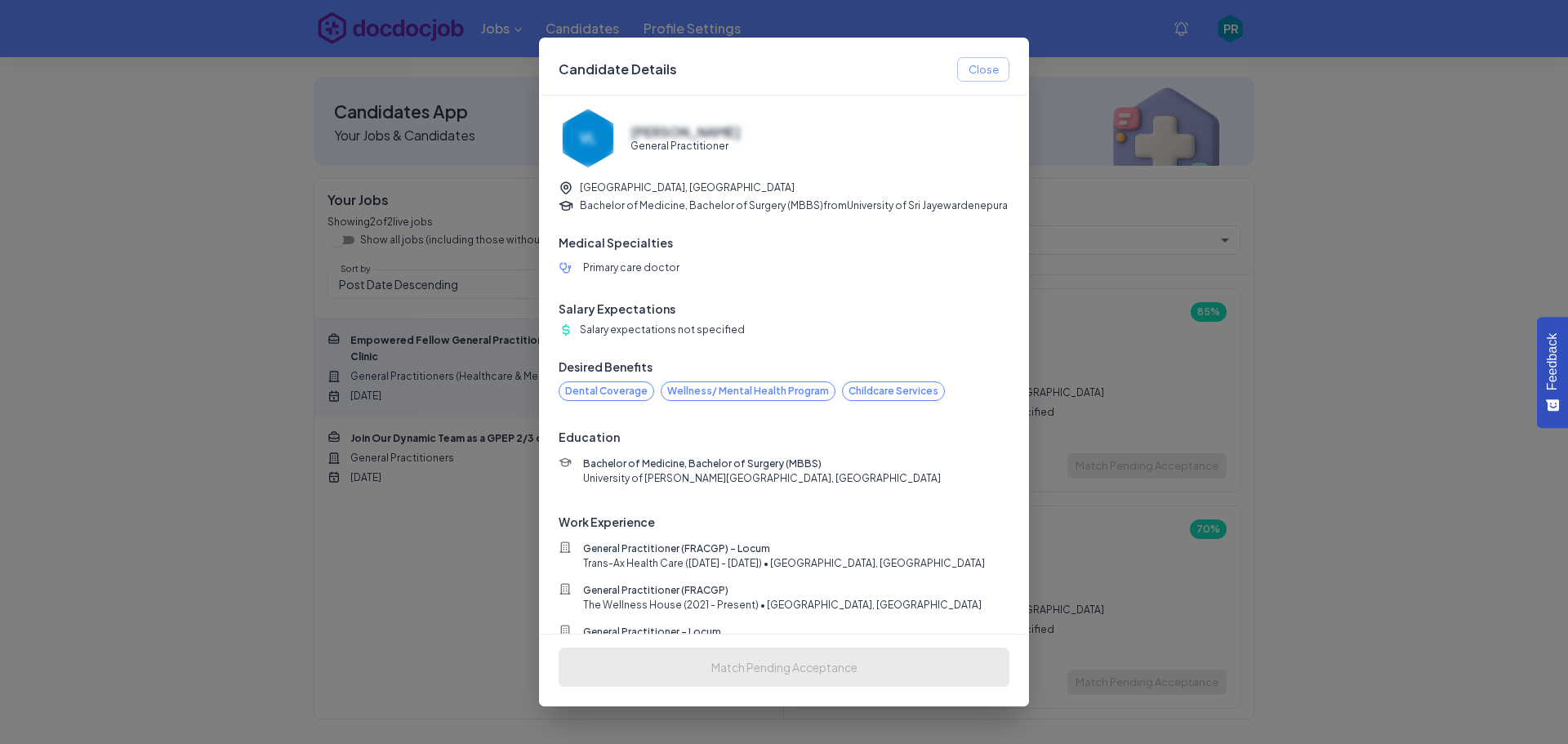
click at [1451, 249] on div at bounding box center [784, 372] width 1568 height 744
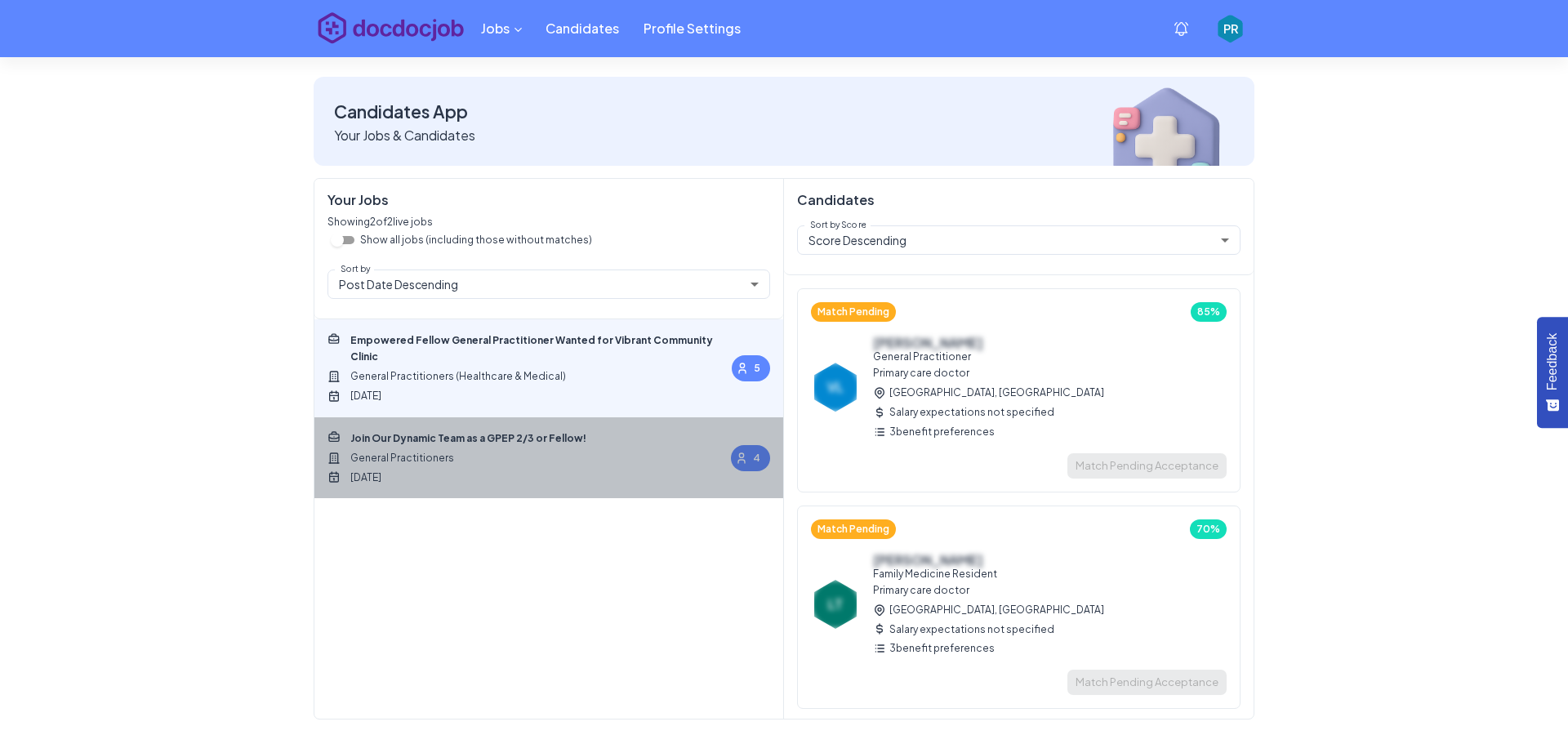
click at [425, 450] on span "General Practitioners" at bounding box center [457, 458] width 259 height 16
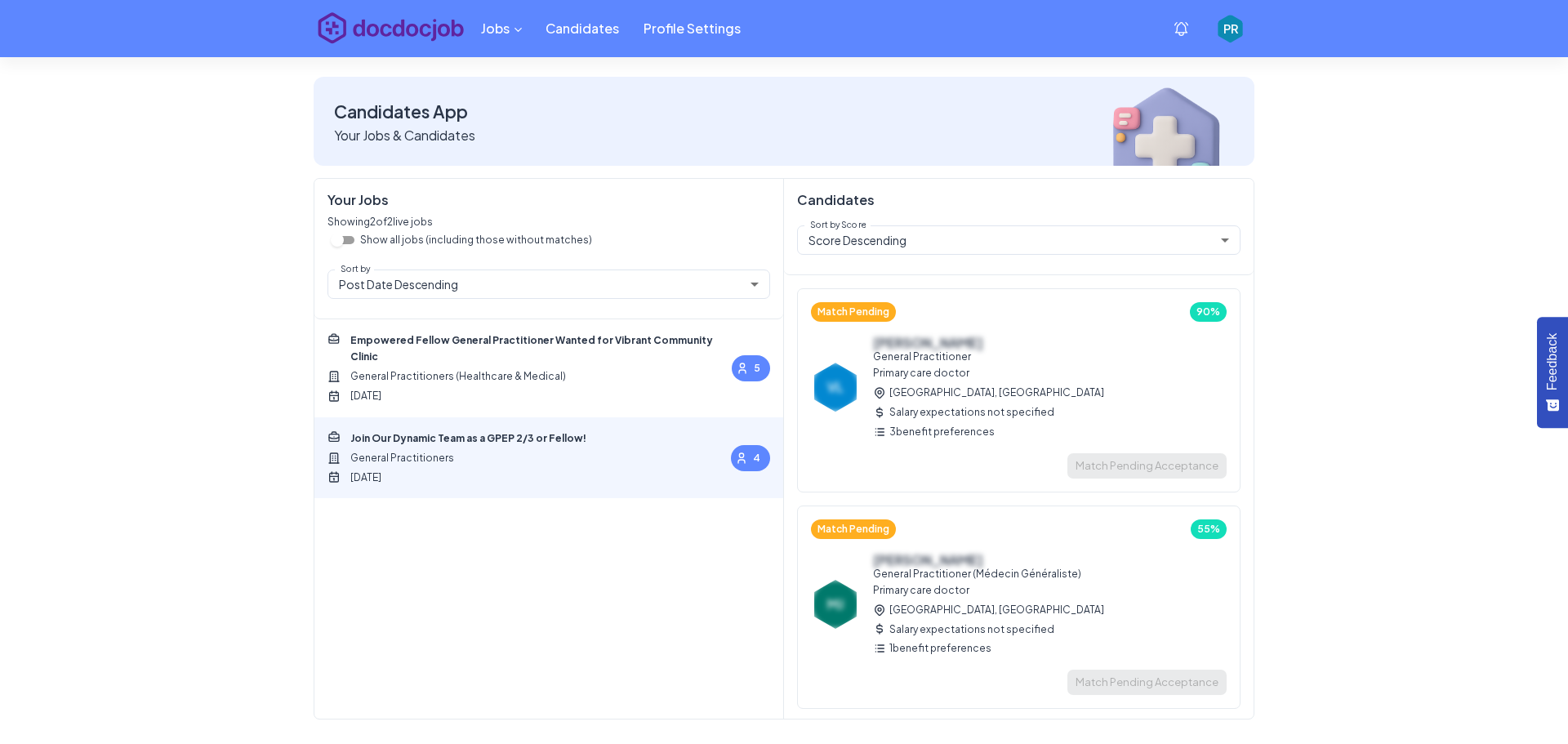
click at [554, 450] on span "General Practitioners" at bounding box center [457, 458] width 259 height 16
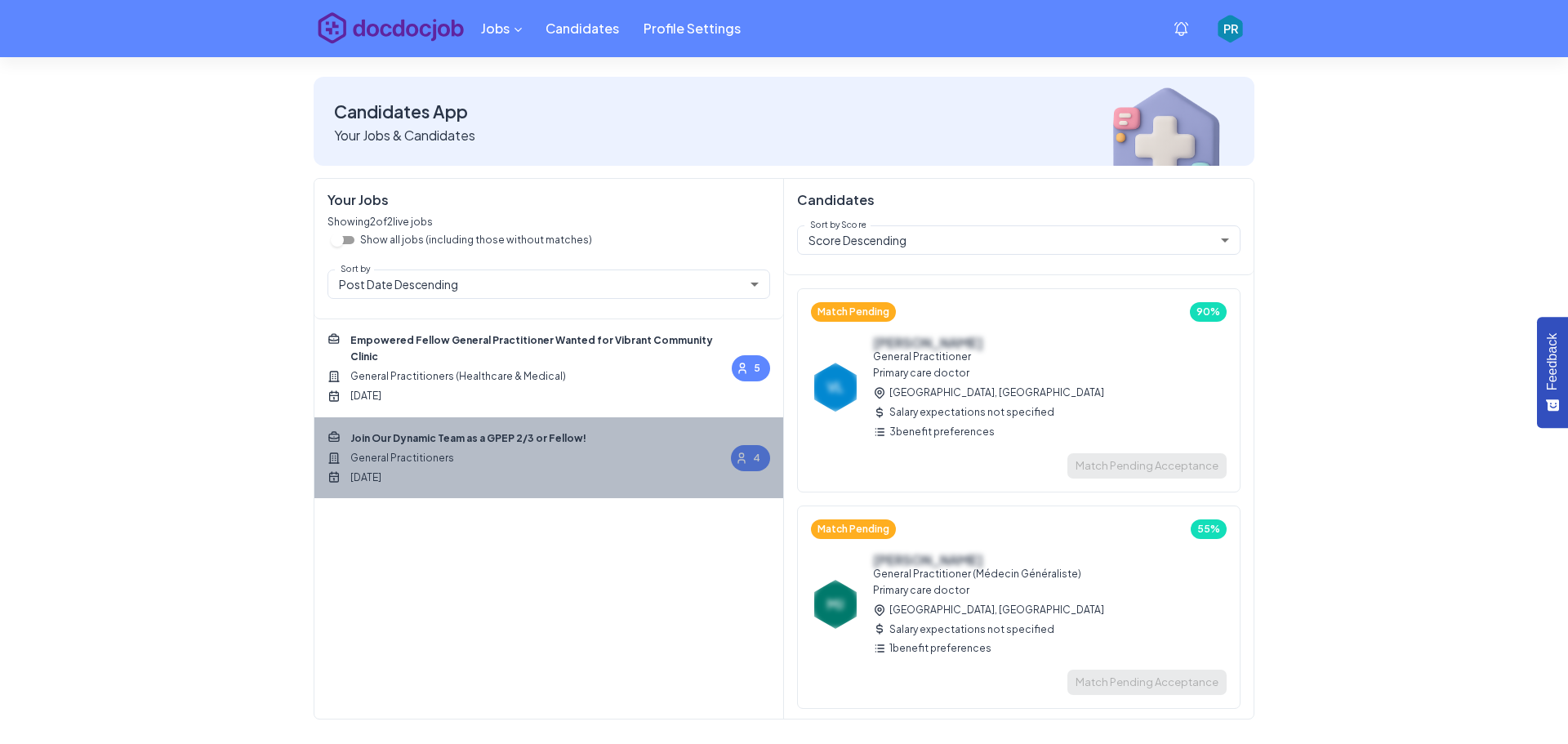
click at [491, 431] on span "Join Our Dynamic Team as a GPEP 2/3 or Fellow!" at bounding box center [457, 438] width 259 height 16
drag, startPoint x: 482, startPoint y: 419, endPoint x: 540, endPoint y: 422, distance: 58.1
click at [540, 431] on span "Join Our Dynamic Team as a GPEP 2/3 or Fellow!" at bounding box center [457, 438] width 259 height 16
